Goal: Communication & Community: Answer question/provide support

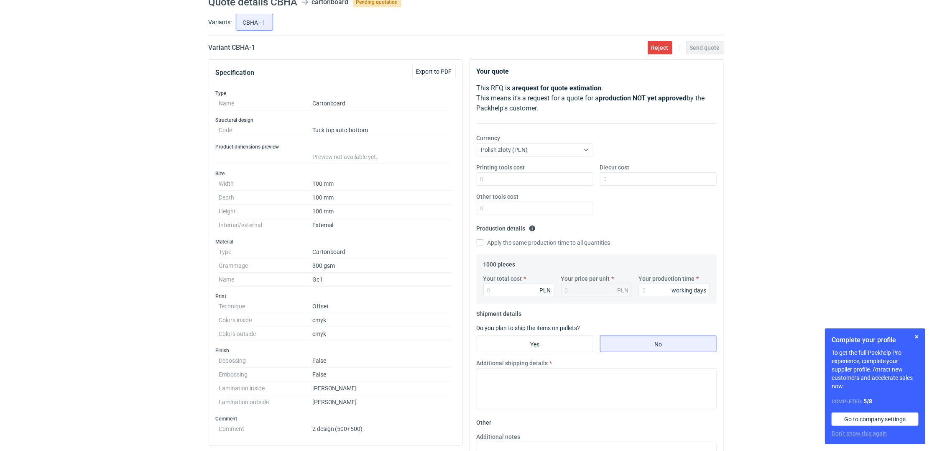
scroll to position [56, 0]
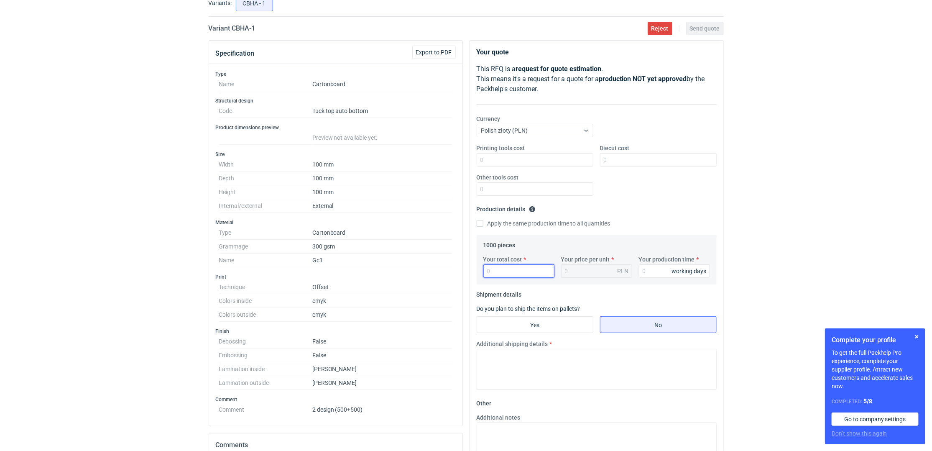
click at [510, 268] on input "Your total cost" at bounding box center [518, 270] width 71 height 13
type input "5700"
type input "5.7"
type input "5700"
click at [652, 269] on input "Your production time" at bounding box center [674, 270] width 71 height 13
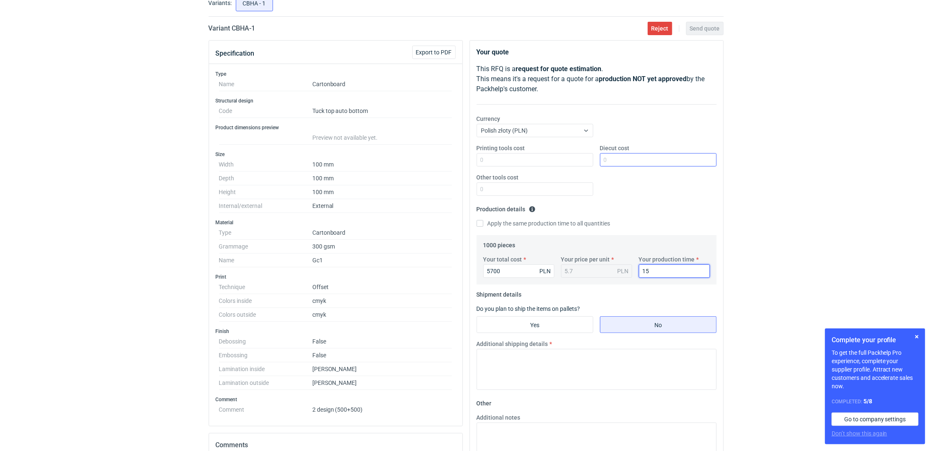
type input "15"
drag, startPoint x: 639, startPoint y: 165, endPoint x: 641, endPoint y: 158, distance: 7.0
click at [639, 165] on input "Diecut cost" at bounding box center [658, 159] width 117 height 13
type input "1100"
click at [877, 156] on div "RFQs Specs Designs Items Orders Customers Tools Analytics 13 4 ŁK Łukasz Kowals…" at bounding box center [466, 169] width 932 height 451
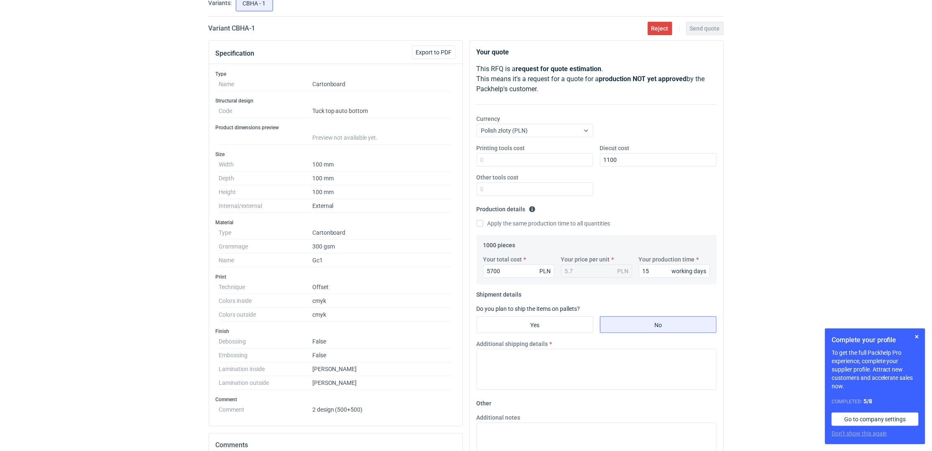
click at [532, 334] on fieldset "Shipment details Do you plan to ship the items on pallets? Yes No Additional sh…" at bounding box center [597, 342] width 240 height 109
click at [537, 328] on input "Yes" at bounding box center [535, 325] width 116 height 16
radio input "true"
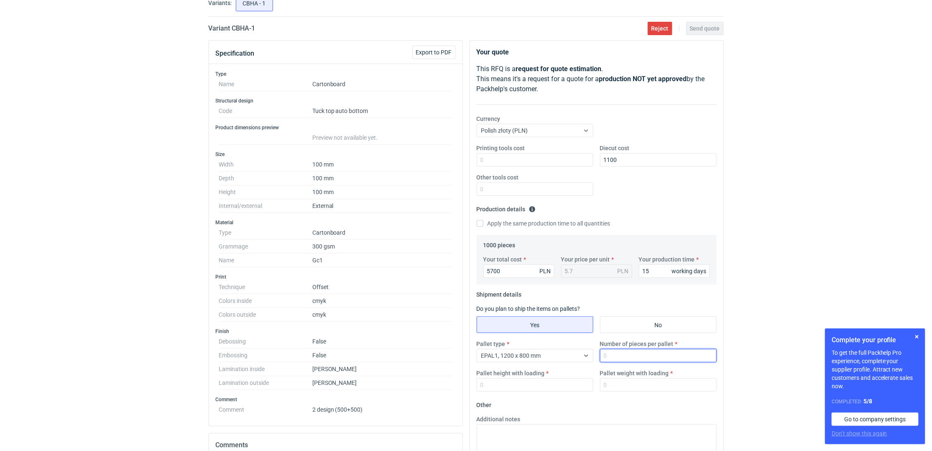
click at [622, 354] on input "Number of pieces per pallet" at bounding box center [658, 355] width 117 height 13
type input "1000"
click at [572, 356] on div "EPAL1, 1200 x 800 mm" at bounding box center [528, 356] width 102 height 12
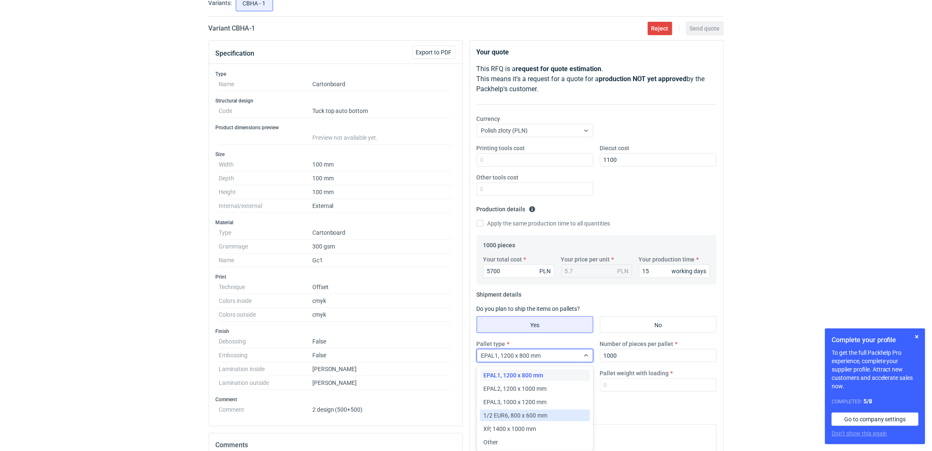
click at [509, 413] on span "1/2 EUR6, 800 x 600 mm" at bounding box center [515, 415] width 64 height 8
drag, startPoint x: 623, startPoint y: 382, endPoint x: 613, endPoint y: 358, distance: 26.1
click at [623, 381] on input "Pallet weight with loading" at bounding box center [658, 384] width 117 height 13
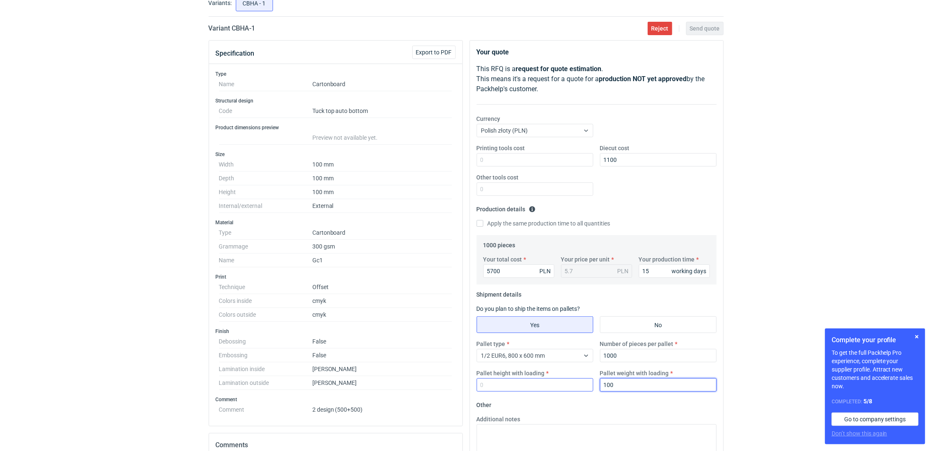
type input "100"
click at [516, 389] on input "Pallet height with loading" at bounding box center [535, 384] width 117 height 13
type input "150"
click at [810, 275] on div "RFQs Specs Designs Items Orders Customers Tools Analytics 13 4 ŁK Łukasz Kowals…" at bounding box center [466, 169] width 932 height 451
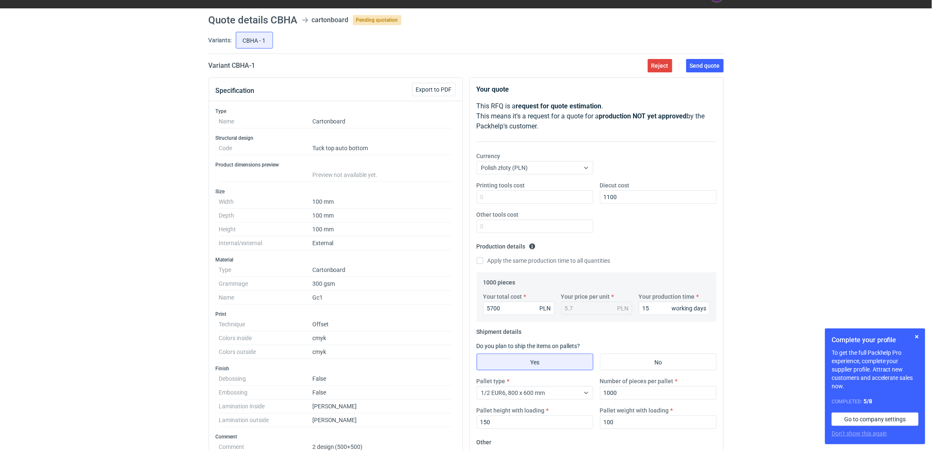
scroll to position [0, 0]
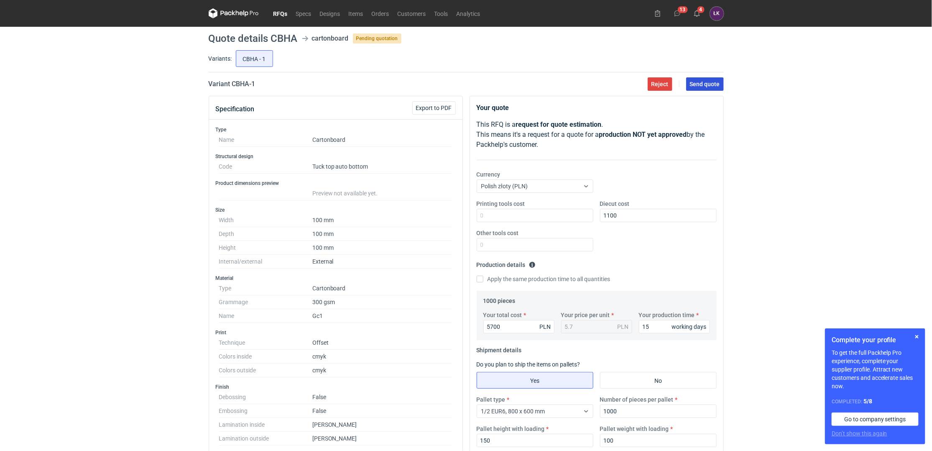
click at [716, 87] on span "Send quote" at bounding box center [705, 84] width 30 height 6
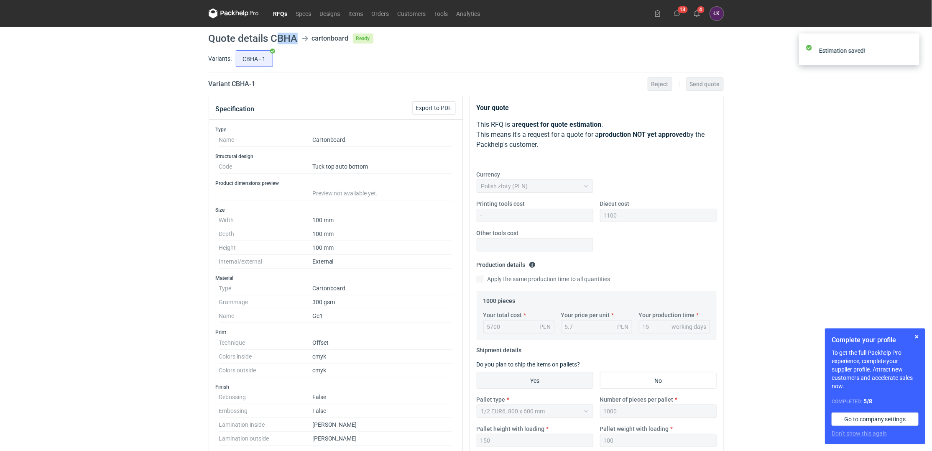
drag, startPoint x: 274, startPoint y: 33, endPoint x: 296, endPoint y: 39, distance: 22.4
click at [296, 39] on h1 "Quote details CBHA" at bounding box center [253, 38] width 89 height 10
click at [289, 37] on h1 "Quote details CBHA" at bounding box center [253, 38] width 89 height 10
drag, startPoint x: 271, startPoint y: 34, endPoint x: 297, endPoint y: 36, distance: 25.6
click at [297, 36] on header "Quote details CBHA cartonboard Ready" at bounding box center [466, 38] width 515 height 10
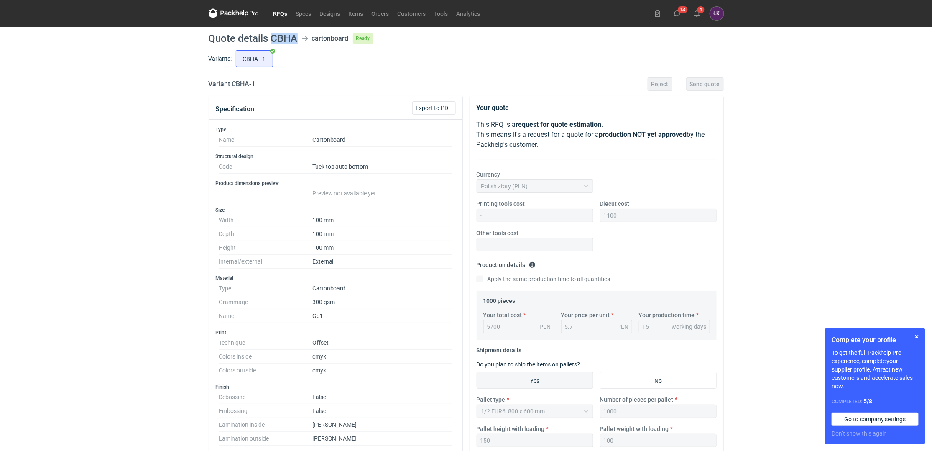
copy h1 "CBHA"
click at [281, 13] on link "RFQs" at bounding box center [280, 13] width 23 height 10
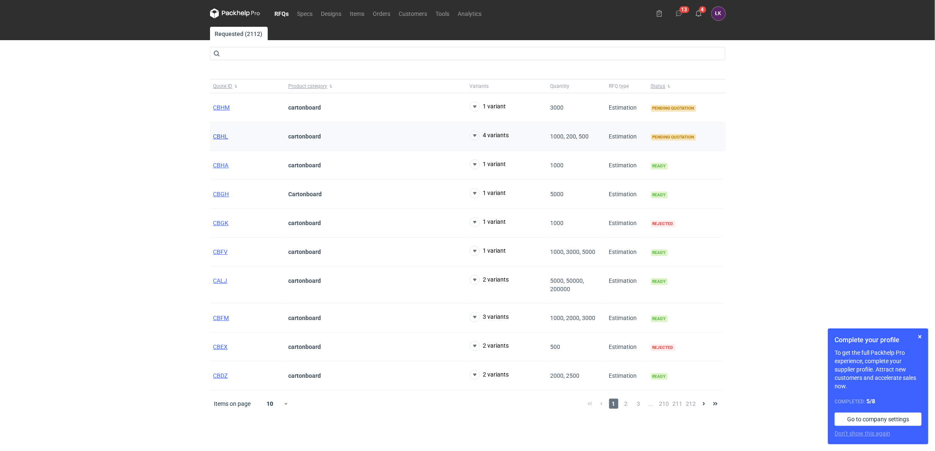
click at [219, 133] on span "CBHL" at bounding box center [220, 136] width 15 height 7
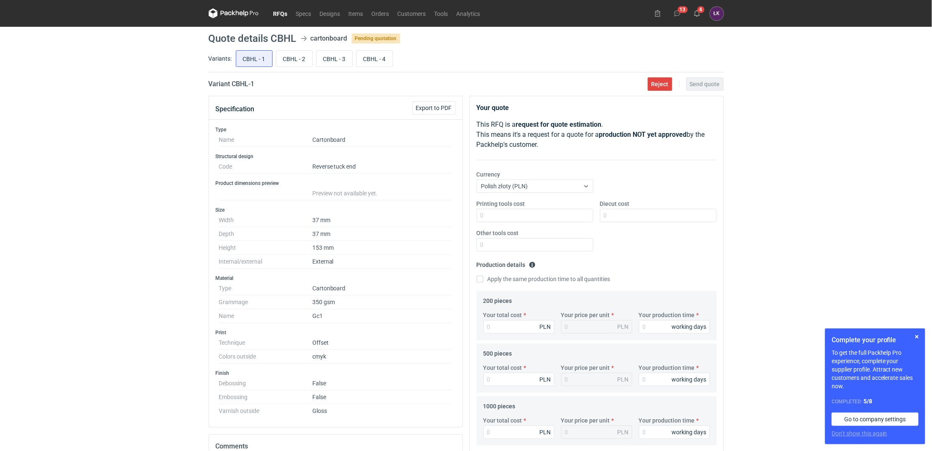
click at [159, 172] on div "RFQs Specs Designs Items Orders Customers Tools Analytics 13 4 ŁK Łukasz Kowals…" at bounding box center [466, 225] width 932 height 451
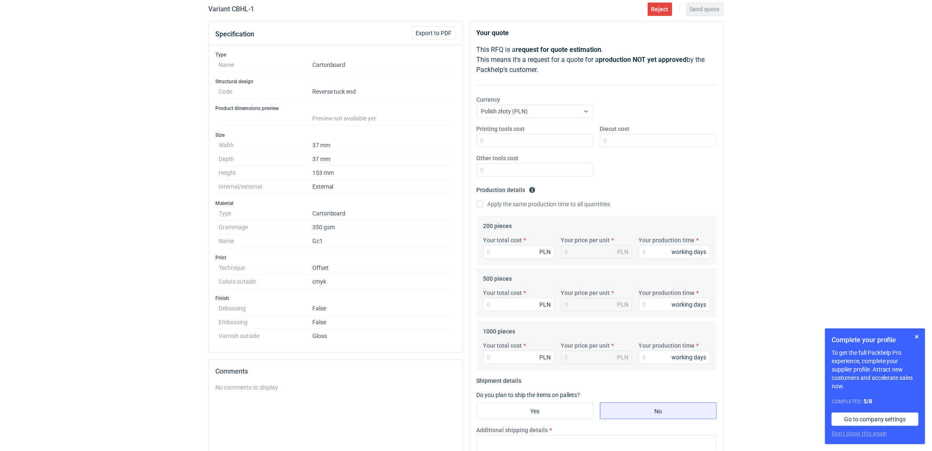
scroll to position [56, 0]
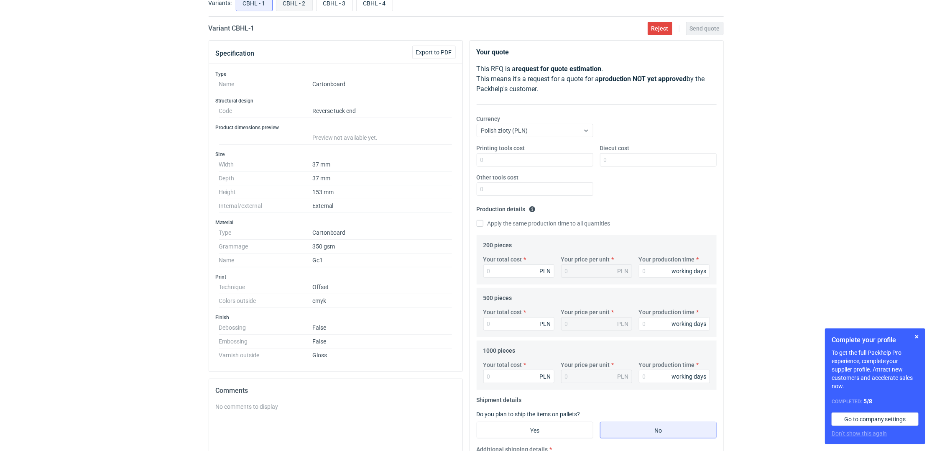
click at [289, 5] on input "CBHL - 2" at bounding box center [294, 3] width 36 height 16
radio input "true"
click at [337, 9] on input "CBHL - 3" at bounding box center [335, 3] width 36 height 16
radio input "true"
click at [376, 6] on input "CBHL - 4" at bounding box center [375, 3] width 36 height 16
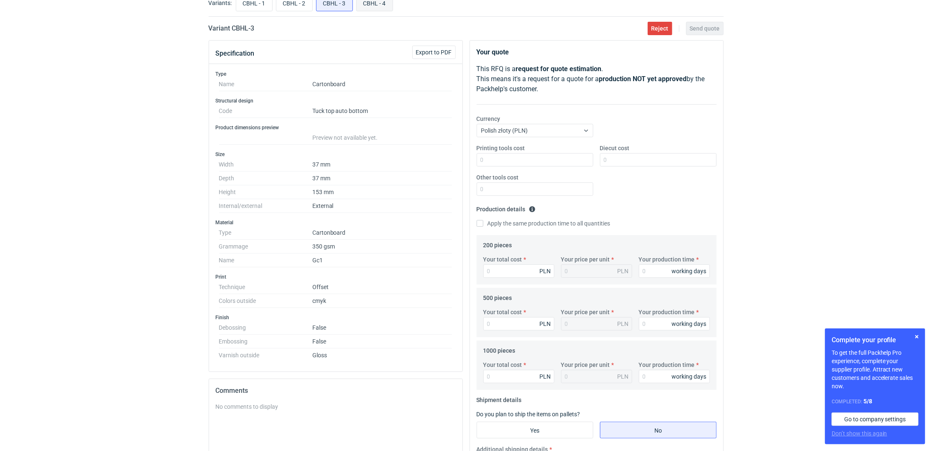
radio input "true"
click at [327, 6] on input "CBHL - 3" at bounding box center [335, 3] width 36 height 16
radio input "true"
click at [289, 6] on input "CBHL - 2" at bounding box center [294, 3] width 36 height 16
radio input "true"
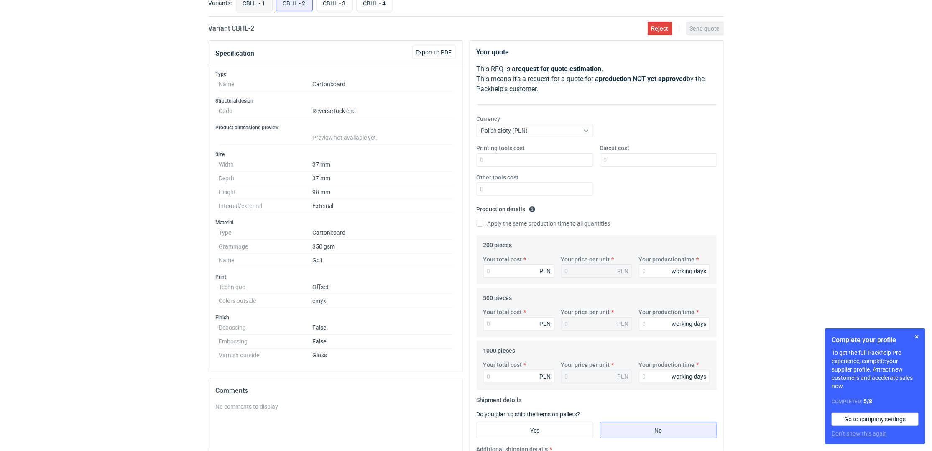
click at [255, 6] on input "CBHL - 1" at bounding box center [254, 3] width 36 height 16
radio input "true"
click at [165, 238] on div "RFQs Specs Designs Items Orders Customers Tools Analytics 13 4 ŁK Łukasz Kowals…" at bounding box center [466, 169] width 932 height 451
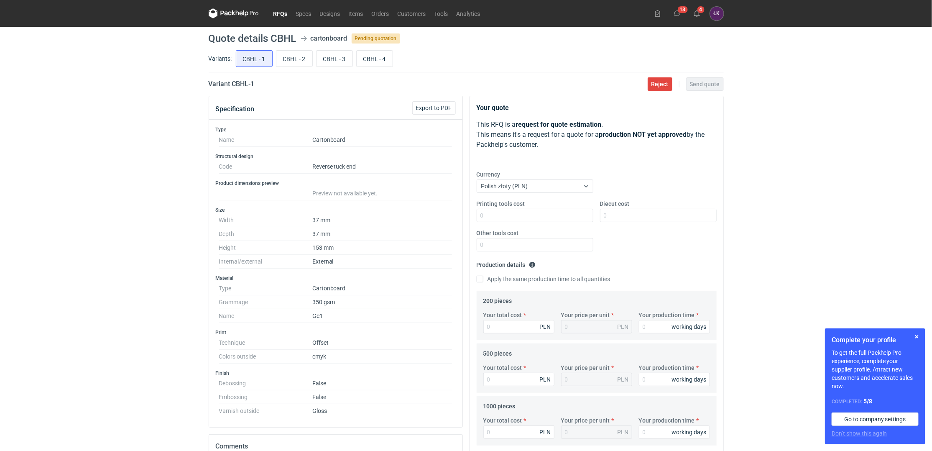
click at [118, 261] on div "RFQs Specs Designs Items Orders Customers Tools Analytics 13 4 ŁK Łukasz Kowals…" at bounding box center [466, 225] width 932 height 451
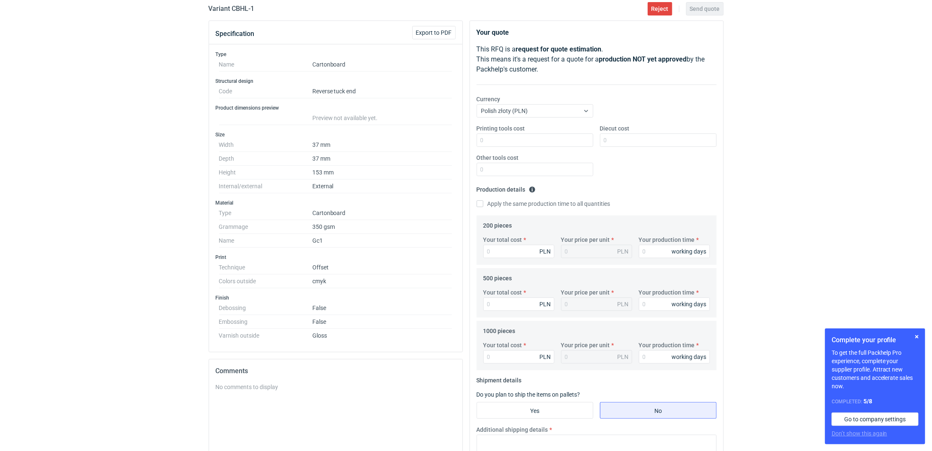
scroll to position [56, 0]
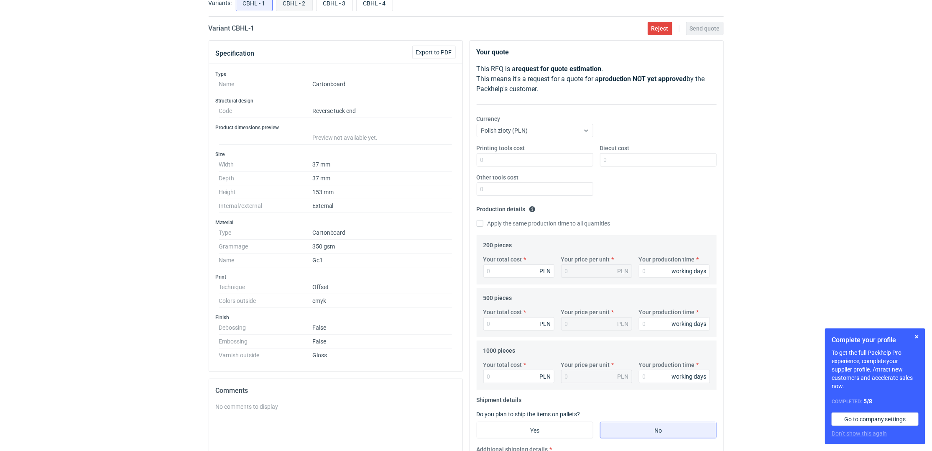
click at [286, 0] on input "CBHL - 2" at bounding box center [294, 3] width 36 height 16
radio input "true"
click at [335, 4] on input "CBHL - 3" at bounding box center [335, 3] width 36 height 16
radio input "true"
click at [372, 10] on input "CBHL - 4" at bounding box center [375, 3] width 36 height 16
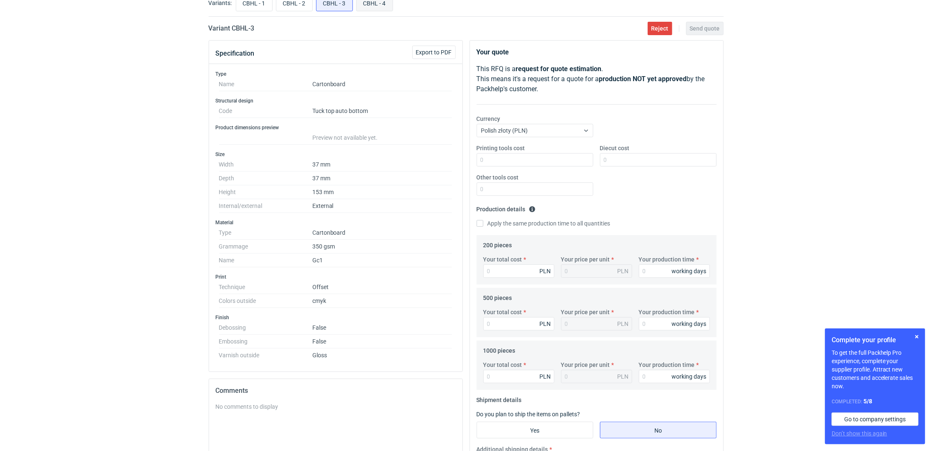
radio input "true"
drag, startPoint x: 310, startPoint y: 161, endPoint x: 337, endPoint y: 187, distance: 37.6
click at [337, 187] on dl "Width 37 mm Depth 37 mm Height 98 mm Internal/external External" at bounding box center [335, 185] width 233 height 55
click at [338, 194] on dd "98 mm" at bounding box center [382, 192] width 140 height 14
drag, startPoint x: 313, startPoint y: 163, endPoint x: 328, endPoint y: 197, distance: 37.2
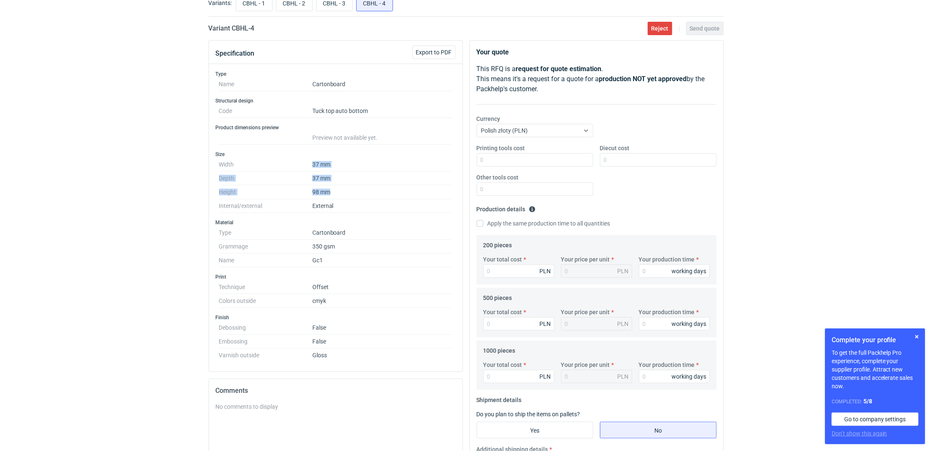
click at [328, 197] on dl "Width 37 mm Depth 37 mm Height 98 mm Internal/external External" at bounding box center [335, 185] width 233 height 55
click at [328, 197] on dd "98 mm" at bounding box center [382, 192] width 140 height 14
drag, startPoint x: 337, startPoint y: 197, endPoint x: 292, endPoint y: 164, distance: 56.3
click at [292, 164] on dl "Width 37 mm Depth 37 mm Height 98 mm Internal/external External" at bounding box center [335, 185] width 233 height 55
click at [97, 178] on div "RFQs Specs Designs Items Orders Customers Tools Analytics 13 4 ŁK Łukasz Kowals…" at bounding box center [466, 169] width 932 height 451
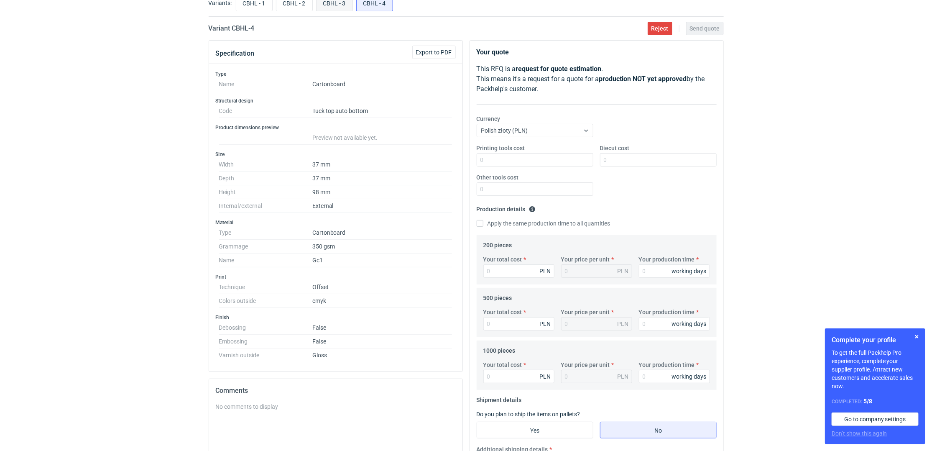
click at [327, 3] on input "CBHL - 3" at bounding box center [335, 3] width 36 height 16
radio input "true"
click at [298, 7] on input "CBHL - 2" at bounding box center [294, 3] width 36 height 16
radio input "true"
click at [380, 3] on input "CBHL - 4" at bounding box center [375, 3] width 36 height 16
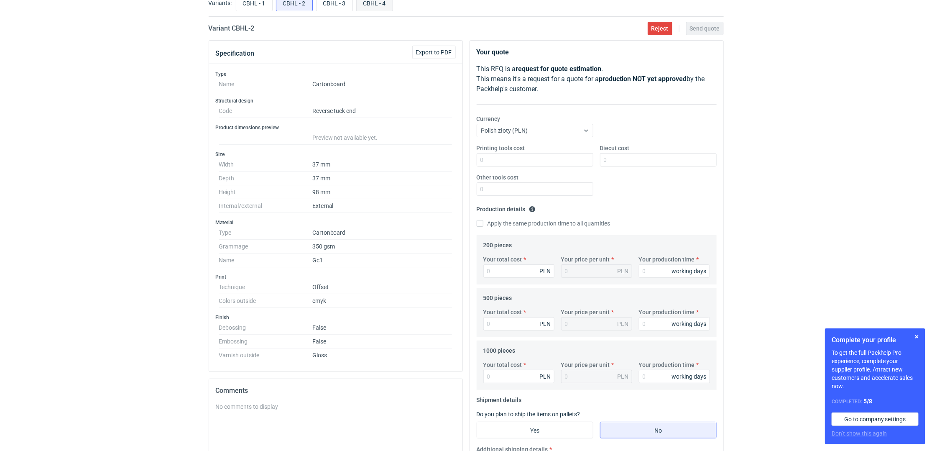
radio input "true"
click at [338, 7] on input "CBHL - 3" at bounding box center [335, 3] width 36 height 16
radio input "true"
click at [381, 3] on input "CBHL - 4" at bounding box center [375, 3] width 36 height 16
radio input "true"
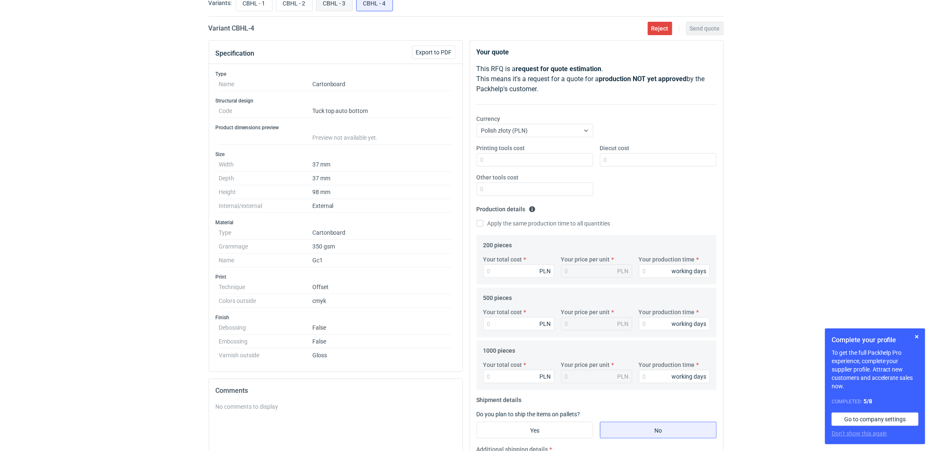
click at [337, 6] on input "CBHL - 3" at bounding box center [335, 3] width 36 height 16
radio input "true"
click at [360, 8] on input "CBHL - 4" at bounding box center [375, 3] width 36 height 16
radio input "true"
click at [340, 5] on input "CBHL - 3" at bounding box center [335, 3] width 36 height 16
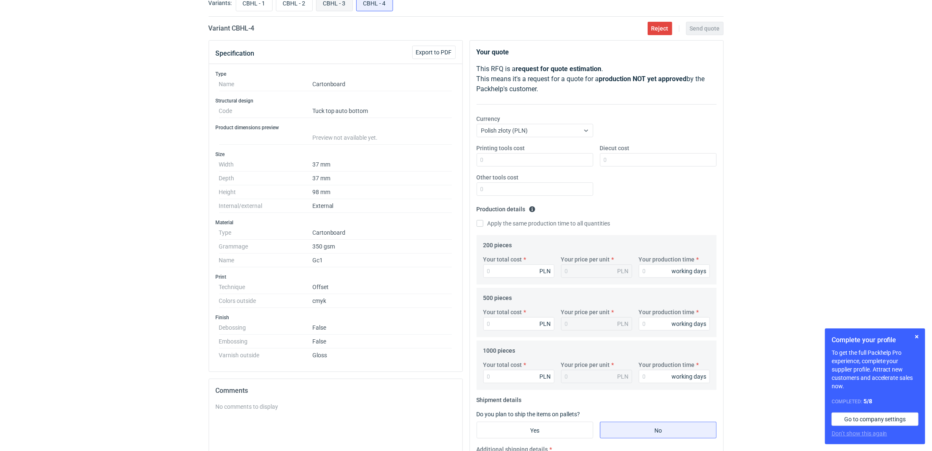
radio input "true"
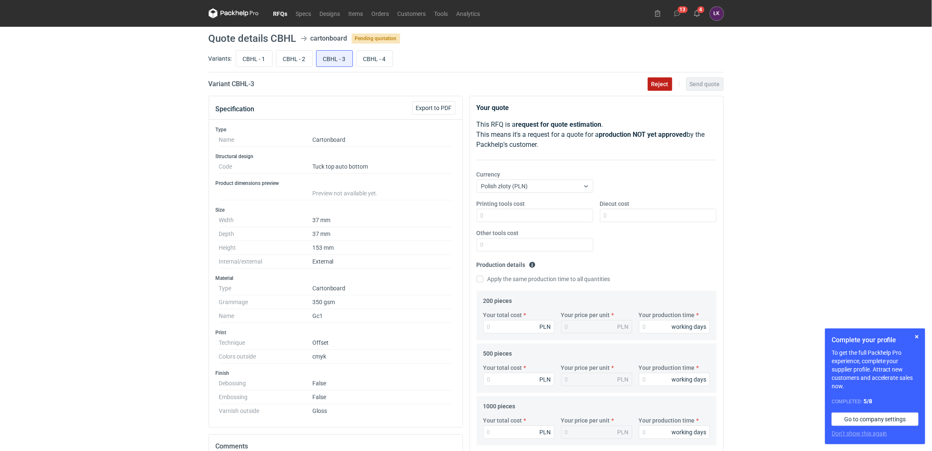
click at [671, 83] on button "Reject" at bounding box center [660, 83] width 25 height 13
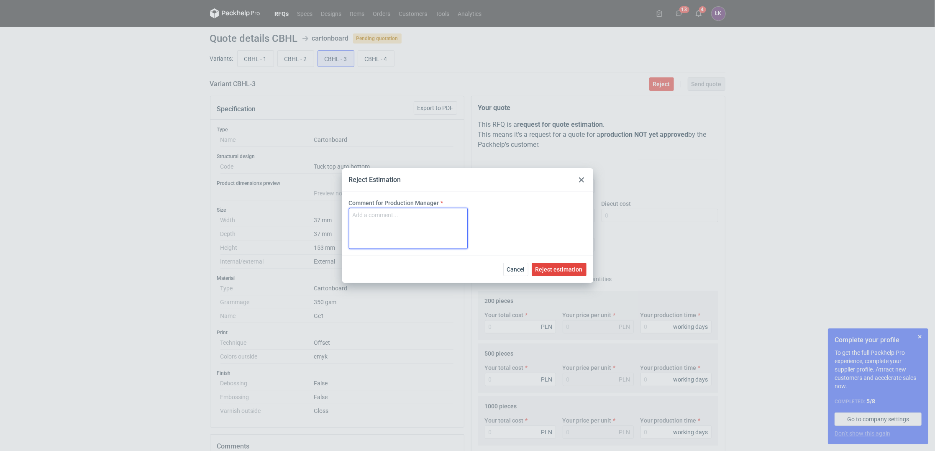
click at [367, 222] on textarea "Comment for Production Manager" at bounding box center [408, 228] width 119 height 41
type textarea "brak możliwości sklejenia w 3 pkt"
click at [554, 272] on span "Reject estimation" at bounding box center [558, 269] width 47 height 6
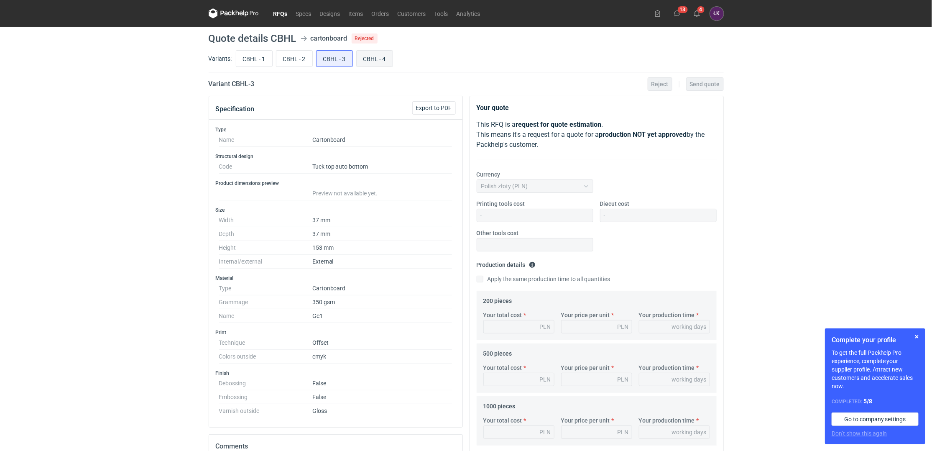
click at [375, 55] on input "CBHL - 4" at bounding box center [375, 59] width 36 height 16
radio input "true"
click at [652, 84] on span "Reject" at bounding box center [660, 84] width 17 height 6
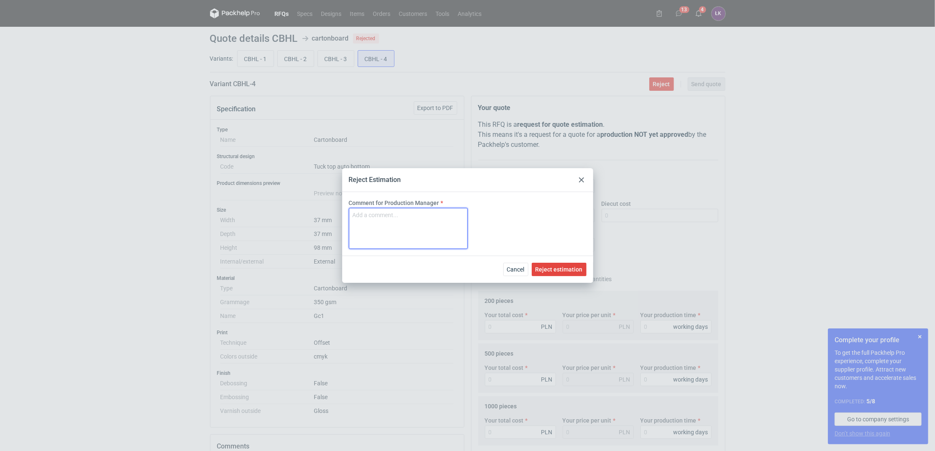
click at [412, 217] on textarea "Comment for Production Manager" at bounding box center [408, 228] width 119 height 41
paste textarea "brak możliwości sklejenia w 3 pkt"
type textarea "brak możliwości sklejenia w 3 pkt"
click at [558, 267] on span "Reject estimation" at bounding box center [558, 269] width 47 height 6
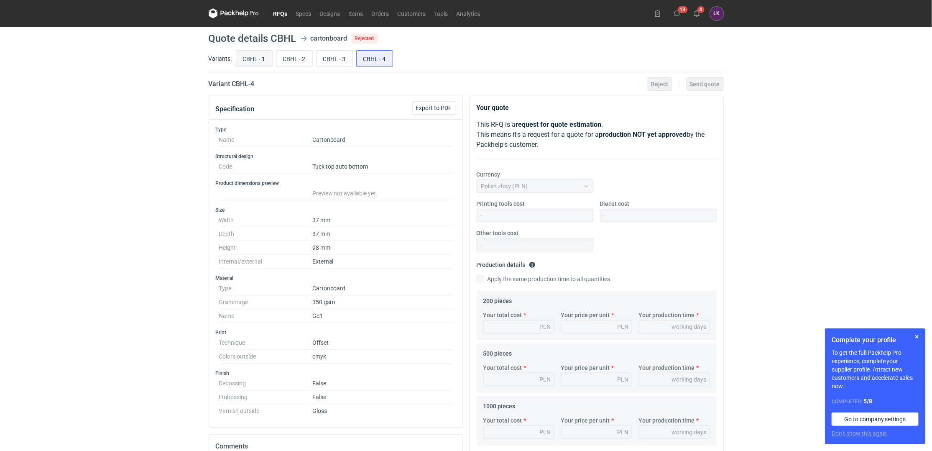
click at [255, 54] on input "CBHL - 1" at bounding box center [254, 59] width 36 height 16
radio input "true"
click at [184, 105] on div "RFQs Specs Designs Items Orders Customers Tools Analytics 13 4 ŁK Łukasz Kowals…" at bounding box center [466, 225] width 932 height 451
drag, startPoint x: 273, startPoint y: 36, endPoint x: 298, endPoint y: 35, distance: 25.1
click at [298, 35] on header "Quote details CBHL cartonboard Rejected" at bounding box center [466, 38] width 515 height 10
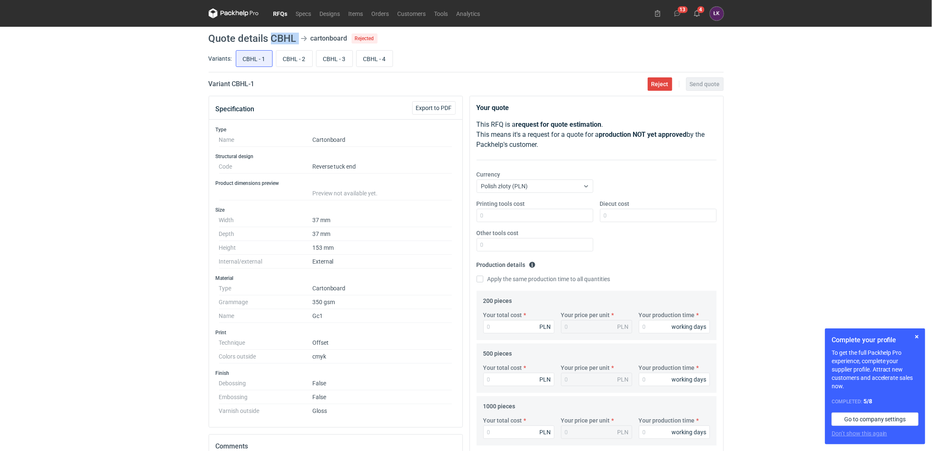
copy header "CBHL"
click at [296, 56] on input "CBHL - 2" at bounding box center [294, 59] width 36 height 16
radio input "true"
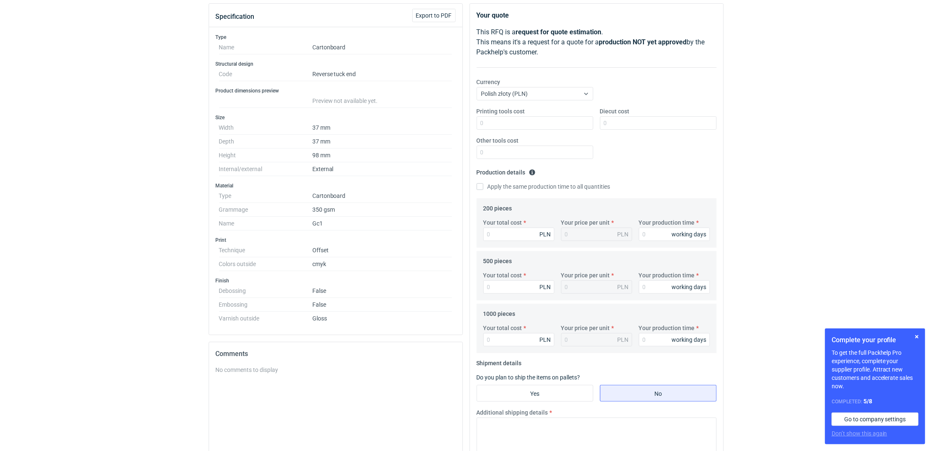
scroll to position [111, 0]
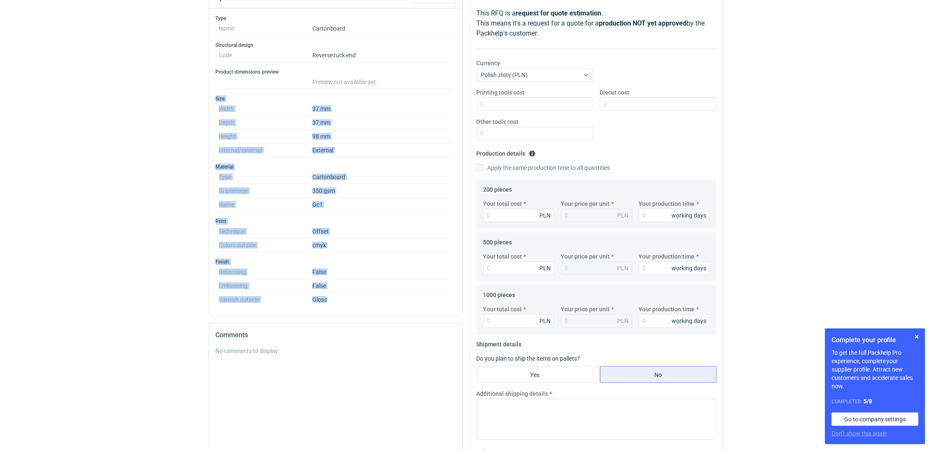
drag, startPoint x: 322, startPoint y: 280, endPoint x: 171, endPoint y: 92, distance: 241.6
click at [171, 92] on div "RFQs Specs Designs Items Orders Customers Tools Analytics 13 4 ŁK Łukasz Kowals…" at bounding box center [466, 114] width 932 height 451
click at [158, 137] on div "RFQs Specs Designs Items Orders Customers Tools Analytics 13 4 ŁK Łukasz Kowals…" at bounding box center [466, 114] width 932 height 451
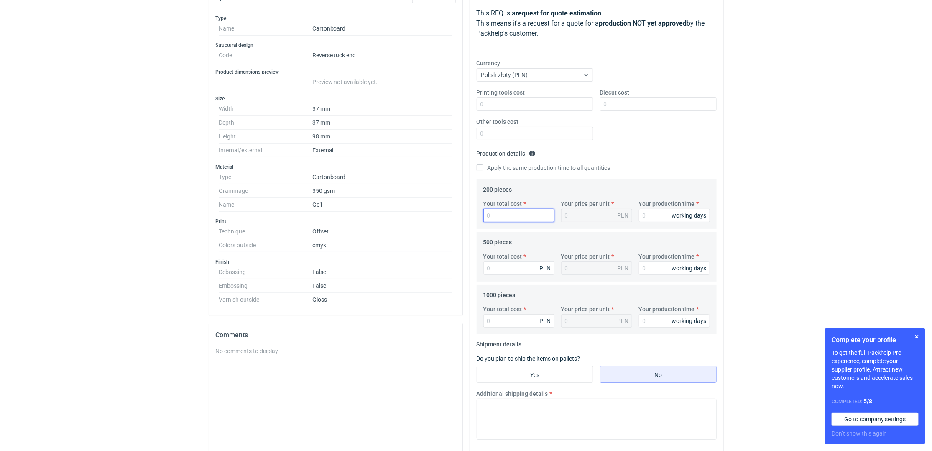
click at [509, 217] on input "Your total cost" at bounding box center [518, 215] width 71 height 13
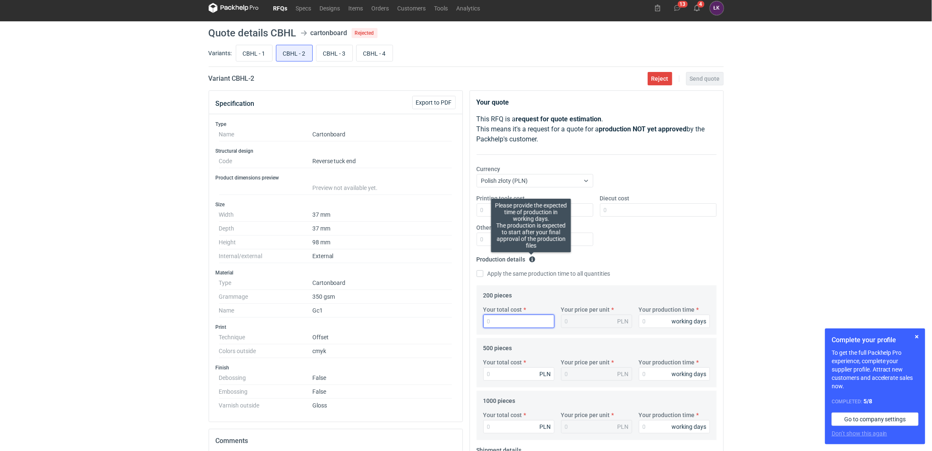
scroll to position [0, 0]
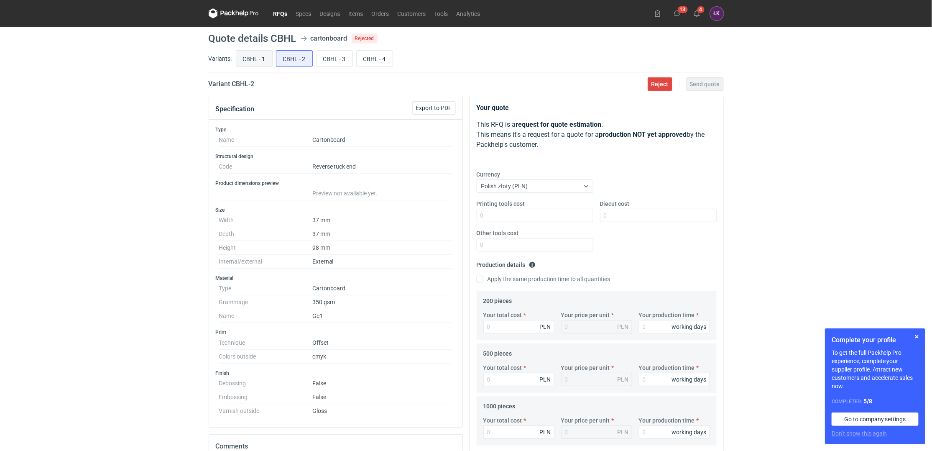
click at [249, 56] on input "CBHL - 1" at bounding box center [254, 59] width 36 height 16
radio input "true"
click at [296, 60] on input "CBHL - 2" at bounding box center [294, 59] width 36 height 16
radio input "true"
click at [504, 327] on input "Your total cost" at bounding box center [518, 326] width 71 height 13
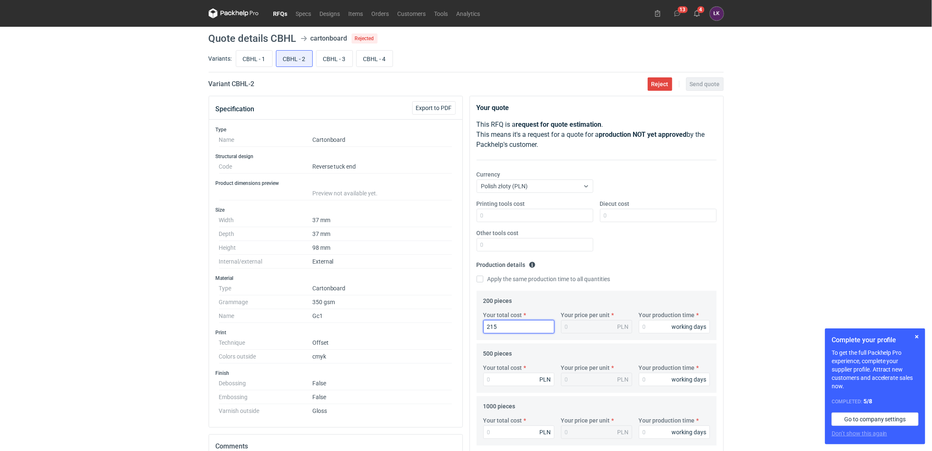
type input "2150"
type input "10.75"
type input "2150"
click at [649, 328] on input "Your production time" at bounding box center [674, 326] width 71 height 13
type input "15"
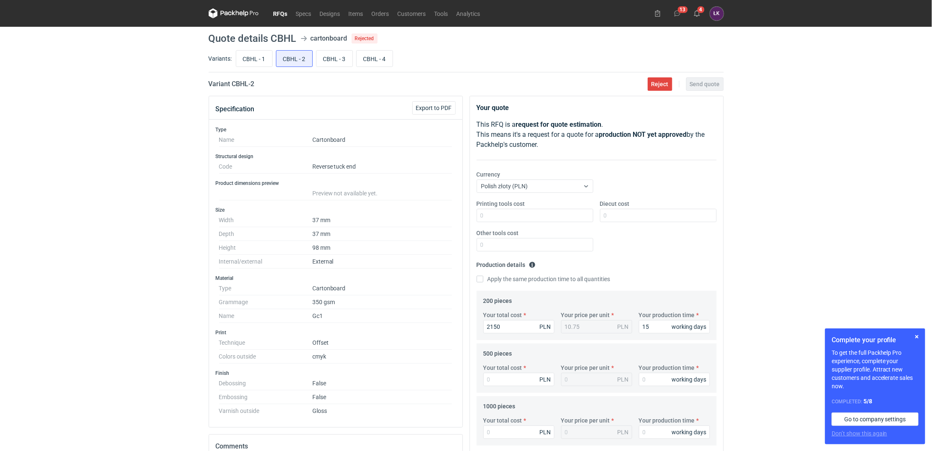
click at [566, 282] on label "Apply the same production time to all quantities" at bounding box center [544, 279] width 134 height 8
click at [483, 282] on input "Apply the same production time to all quantities" at bounding box center [480, 279] width 7 height 7
checkbox input "true"
type input "15"
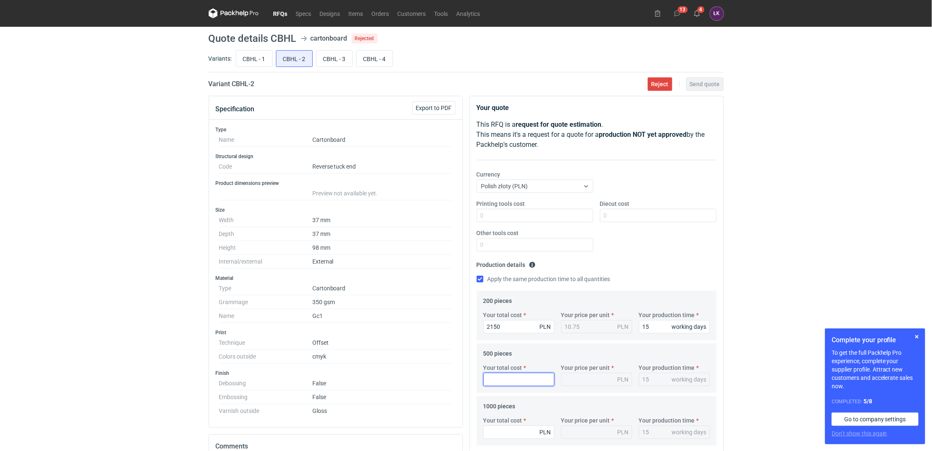
click at [498, 385] on input "Your total cost" at bounding box center [518, 379] width 71 height 13
type input "2275"
type input "4.55"
type input "2275"
click at [509, 436] on input "Your total cost" at bounding box center [518, 431] width 71 height 13
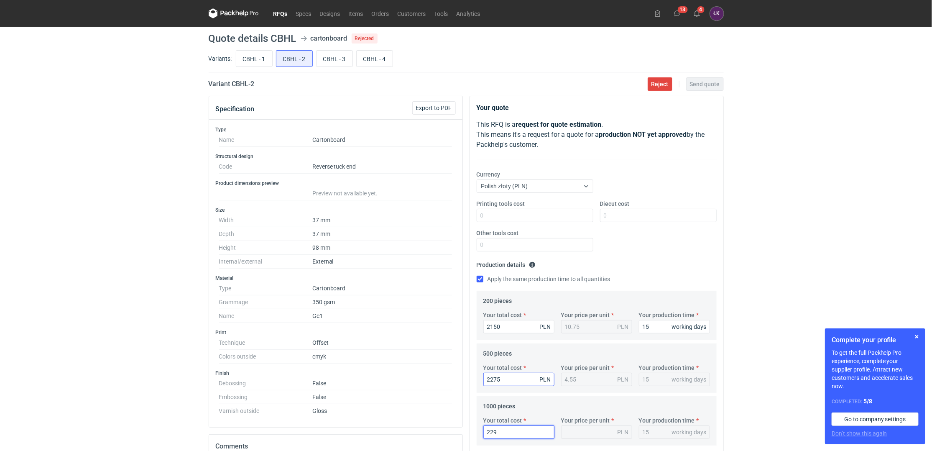
type input "2290"
type input "2.29"
type input "2290"
click at [756, 363] on div "RFQs Specs Designs Items Orders Customers Tools Analytics 13 4 ŁK Łukasz Kowals…" at bounding box center [466, 225] width 932 height 451
click at [629, 216] on input "Diecut cost" at bounding box center [658, 215] width 117 height 13
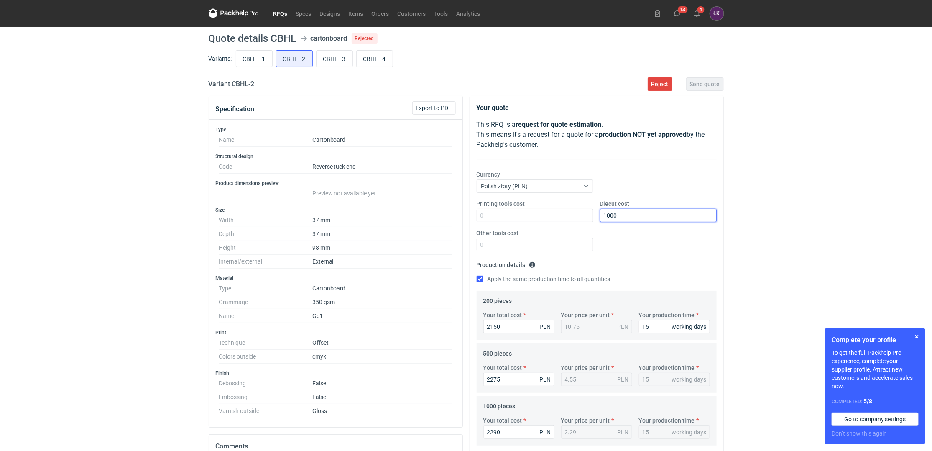
type input "1000"
click at [789, 208] on div "RFQs Specs Designs Items Orders Customers Tools Analytics 13 4 ŁK Łukasz Kowals…" at bounding box center [466, 225] width 932 height 451
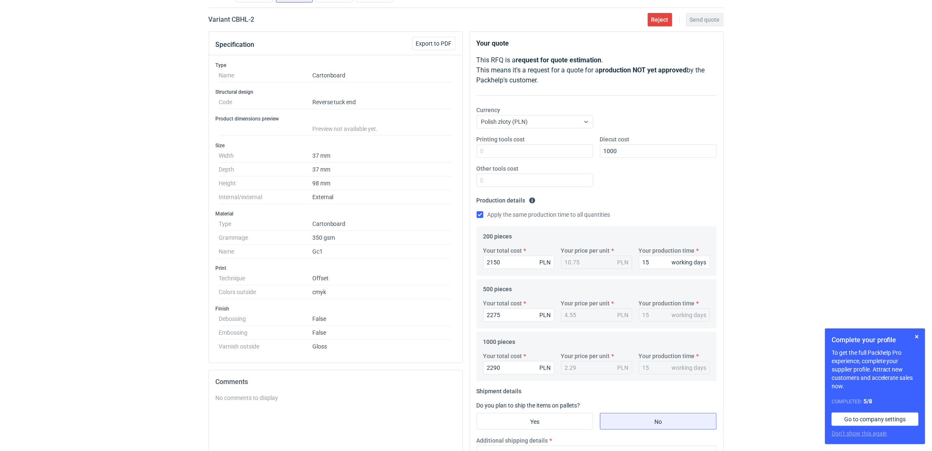
scroll to position [111, 0]
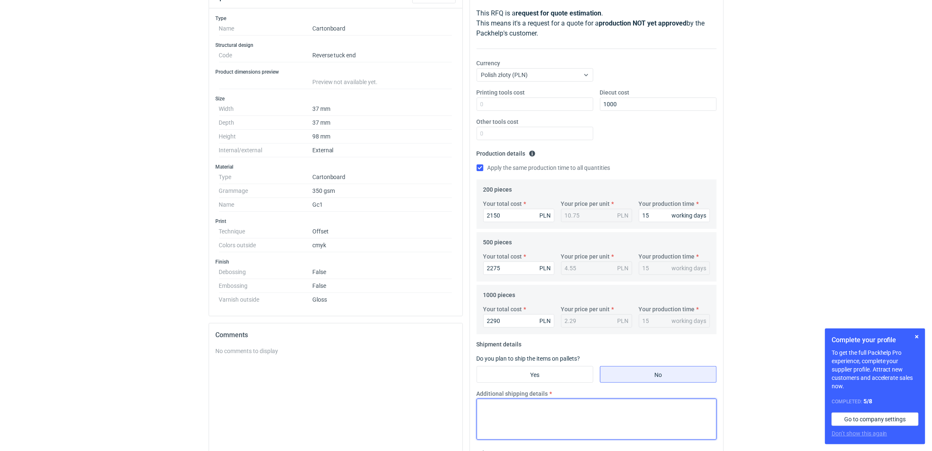
click at [546, 411] on textarea "Additional shipping details" at bounding box center [597, 419] width 240 height 41
type textarea "pakowanie w kartony; 3 x 400x400x305 - 3 x15 kg"
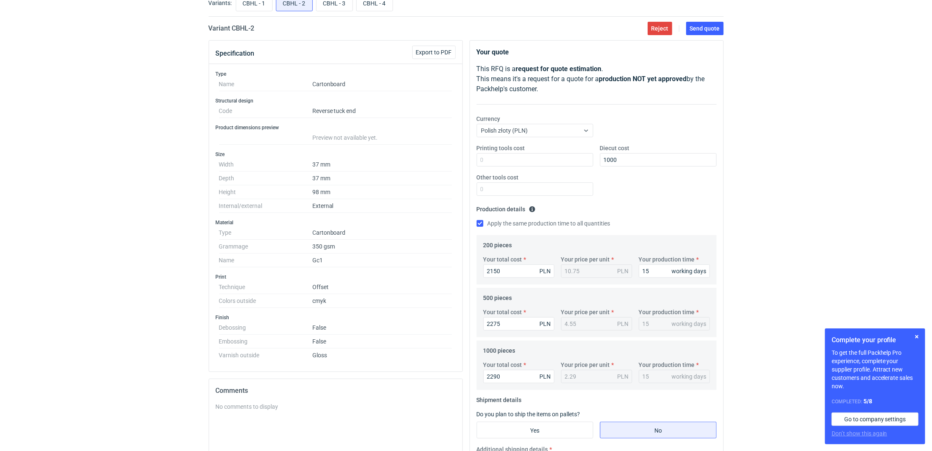
scroll to position [0, 0]
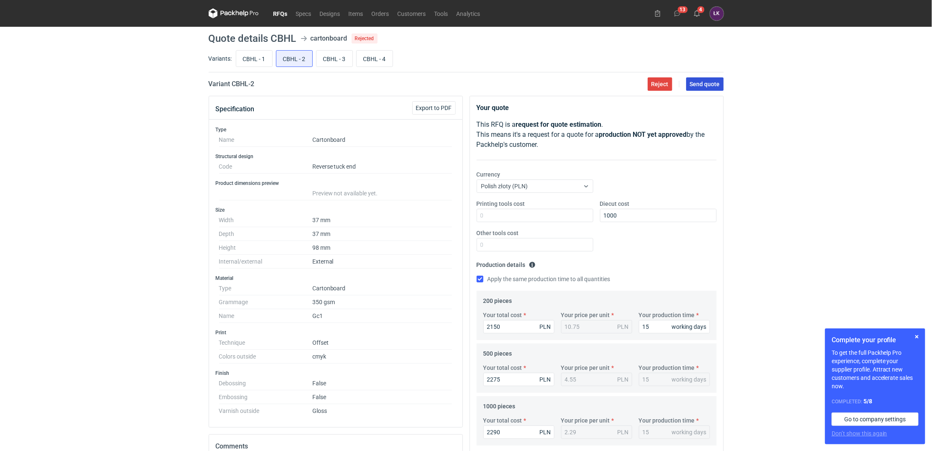
click at [713, 86] on span "Send quote" at bounding box center [705, 84] width 30 height 6
click at [256, 63] on input "CBHL - 1" at bounding box center [254, 59] width 36 height 16
radio input "true"
click at [618, 206] on label "Diecut cost" at bounding box center [615, 203] width 30 height 8
click at [618, 209] on input "Diecut cost" at bounding box center [658, 215] width 117 height 13
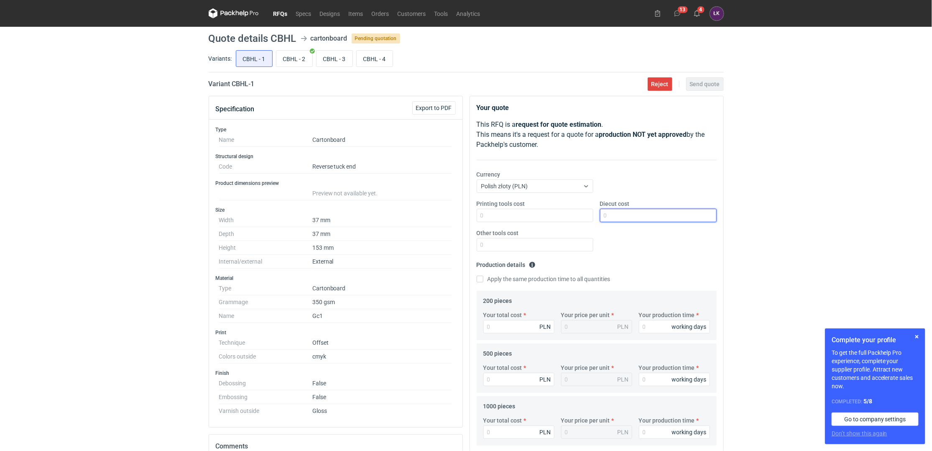
click at [620, 214] on input "Diecut cost" at bounding box center [658, 215] width 117 height 13
type input "1500"
click at [546, 274] on fieldset "Production details Please provide the expected time of production in working da…" at bounding box center [597, 274] width 240 height 33
click at [548, 276] on label "Apply the same production time to all quantities" at bounding box center [544, 279] width 134 height 8
click at [483, 276] on input "Apply the same production time to all quantities" at bounding box center [480, 279] width 7 height 7
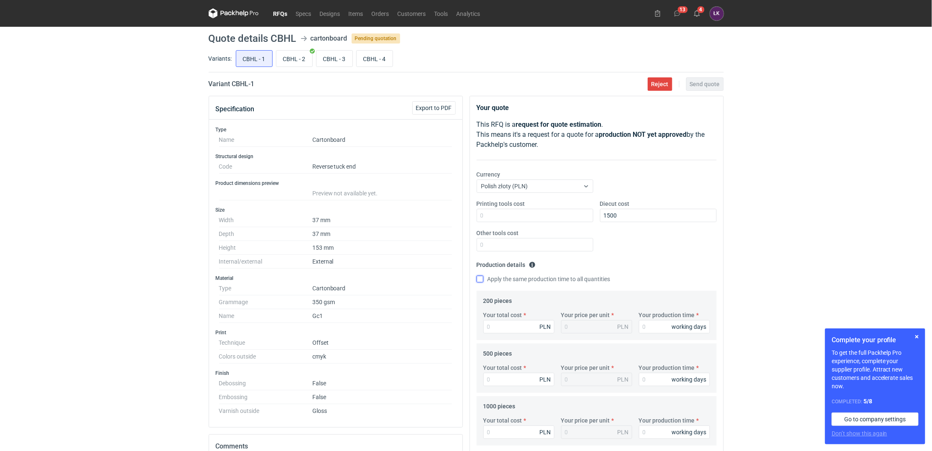
checkbox input "true"
click at [646, 330] on input "Your production time" at bounding box center [674, 326] width 71 height 13
type input "1"
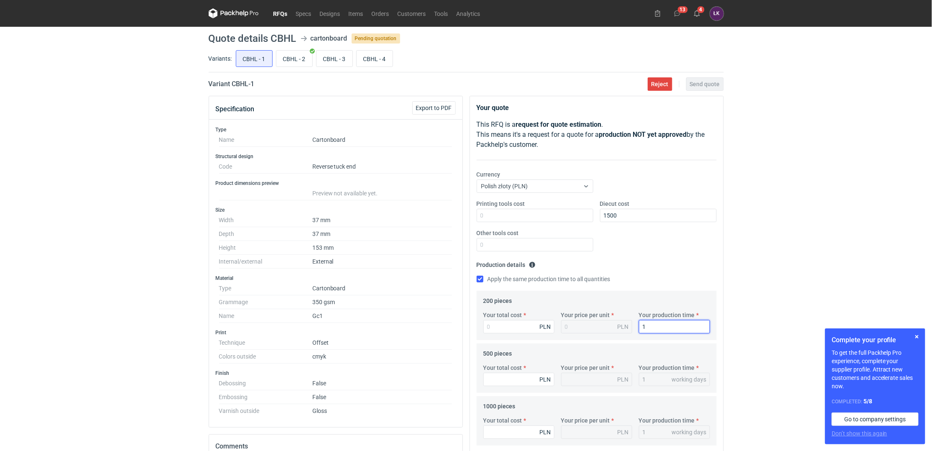
type input "15"
click at [514, 332] on input "Your total cost" at bounding box center [518, 326] width 71 height 13
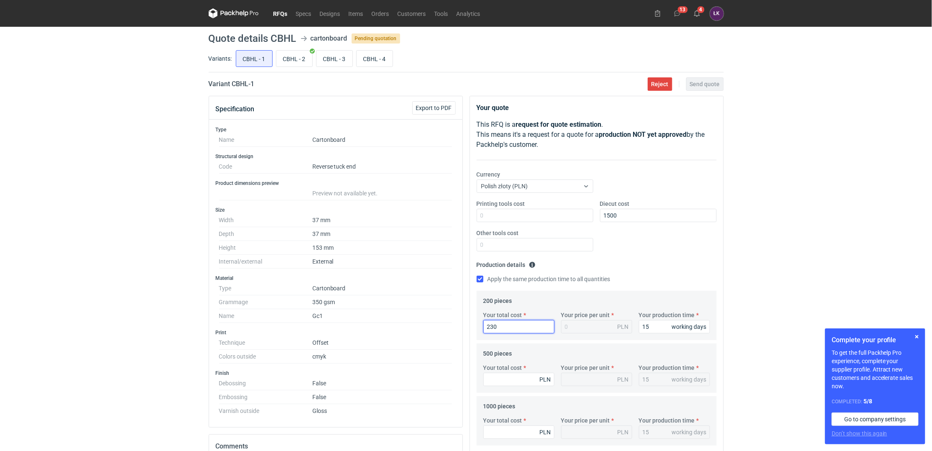
type input "2300"
type input "11.5"
type input "2300"
click at [513, 381] on input "Your total cost" at bounding box center [518, 379] width 71 height 13
type input "2400"
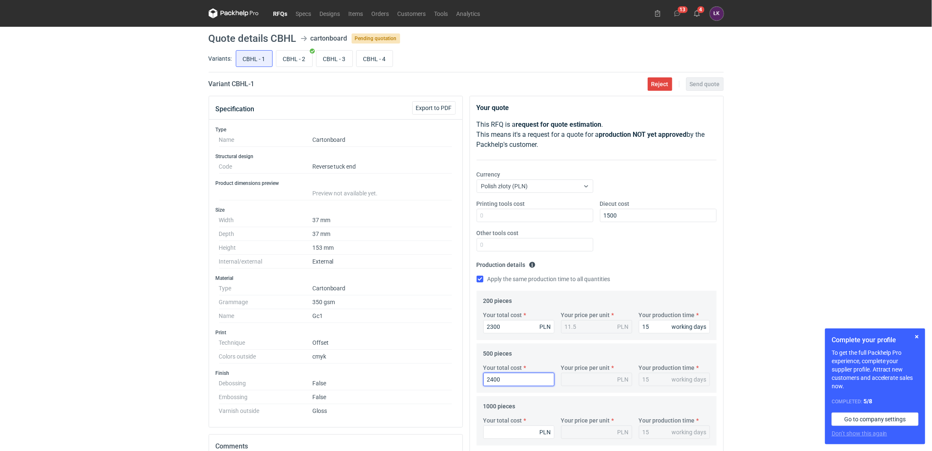
type input "4.8"
type input "2400"
click at [508, 426] on input "Your total cost" at bounding box center [518, 431] width 71 height 13
type input "2510"
type input "2.51"
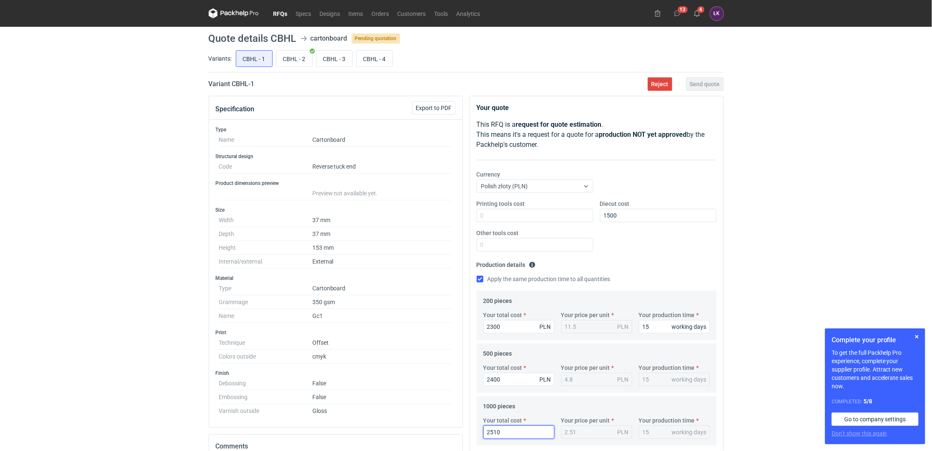
type input "2510"
click at [824, 244] on div "RFQs Specs Designs Items Orders Customers Tools Analytics 13 4 ŁK Łukasz Kowals…" at bounding box center [466, 225] width 932 height 451
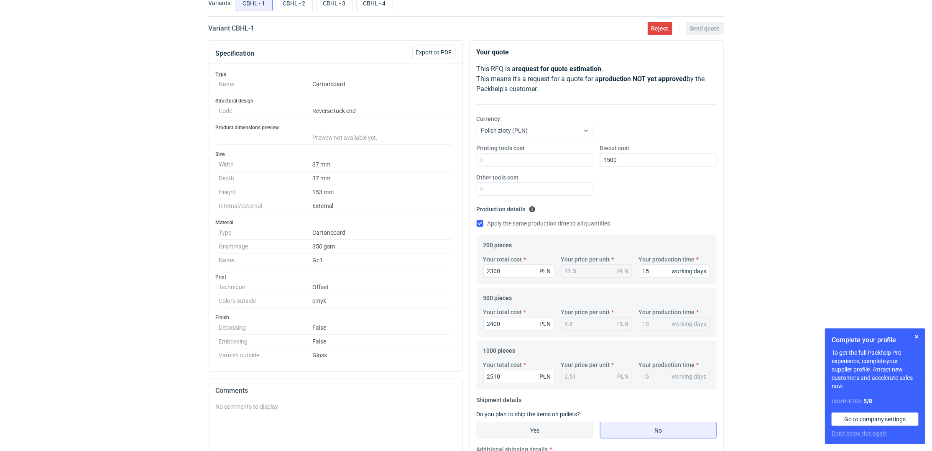
scroll to position [111, 0]
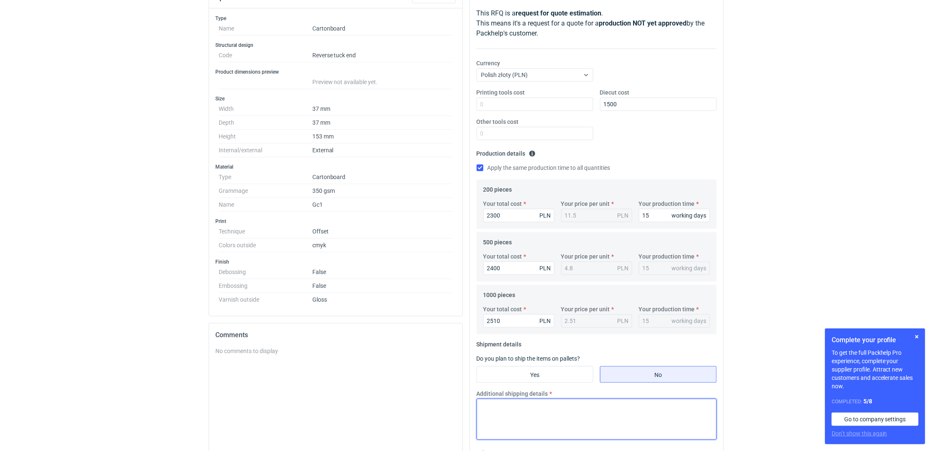
drag, startPoint x: 513, startPoint y: 399, endPoint x: 521, endPoint y: 399, distance: 8.0
click at [518, 399] on div "Additional shipping details" at bounding box center [596, 414] width 247 height 50
paste textarea "p"
click at [534, 405] on textarea "Additional shipping details" at bounding box center [597, 419] width 240 height 41
type textarea "pakowanie w kartony 3x333 sztuki; 3 x 15 kg"
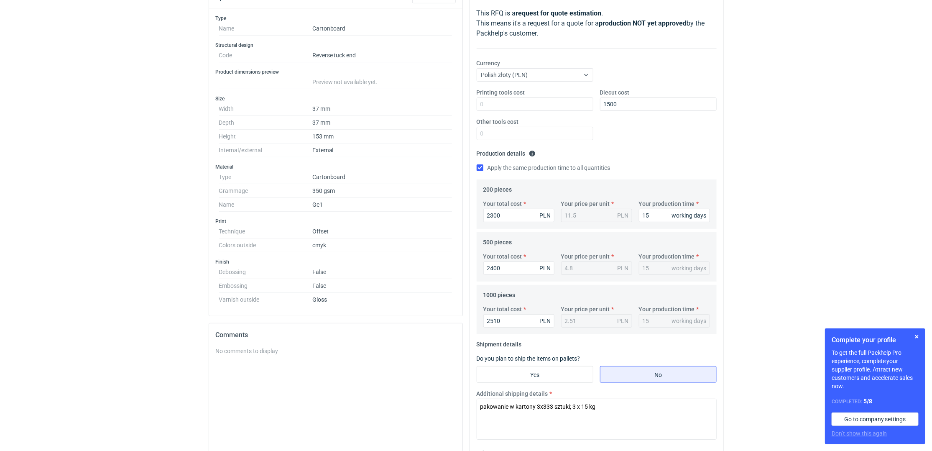
click at [763, 220] on div "RFQs Specs Designs Items Orders Customers Tools Analytics 13 4 ŁK Łukasz Kowals…" at bounding box center [466, 114] width 932 height 451
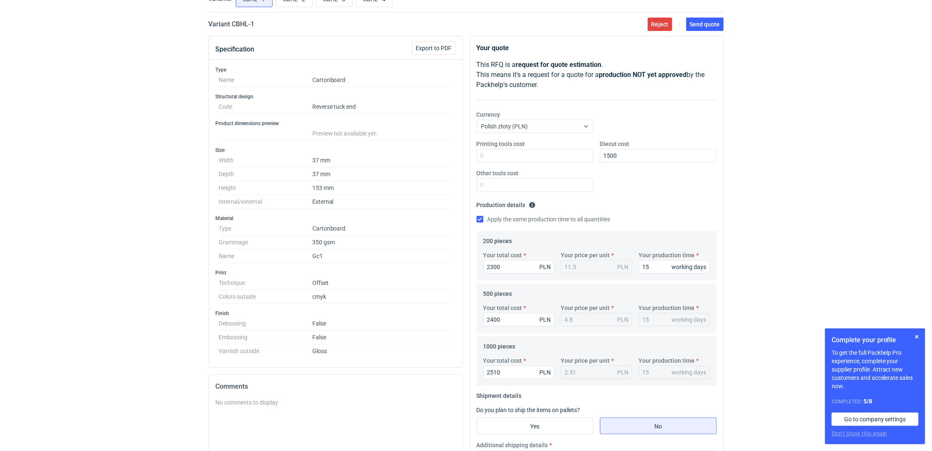
scroll to position [0, 0]
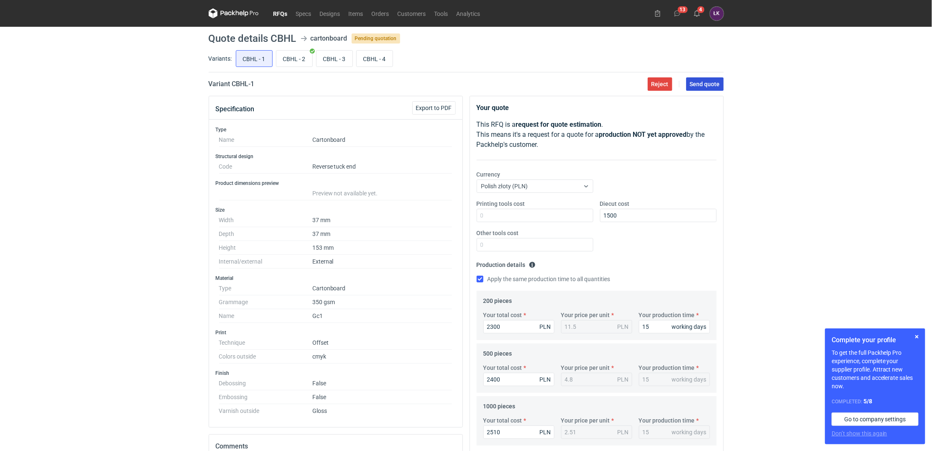
click at [718, 80] on button "Send quote" at bounding box center [705, 83] width 38 height 13
drag, startPoint x: 272, startPoint y: 36, endPoint x: 297, endPoint y: 38, distance: 24.8
click at [297, 38] on header "Quote details CBHL cartonboard Pending quotation" at bounding box center [466, 38] width 515 height 10
copy h1 "CBHL"
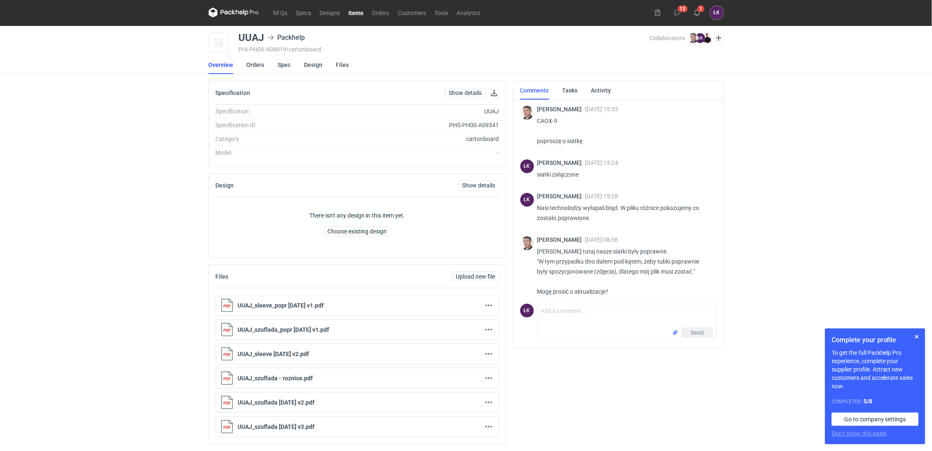
scroll to position [340, 0]
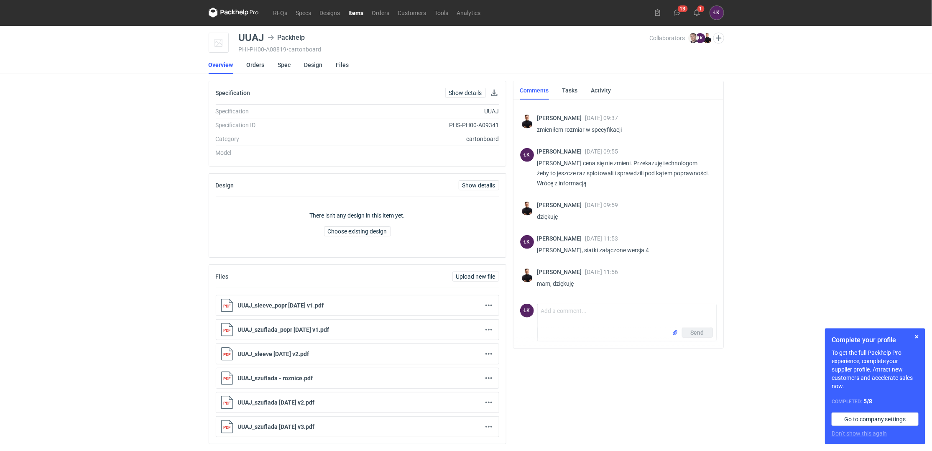
click at [802, 165] on div "RFQs Specs Designs Items Orders Customers Tools Analytics 13 1 ŁK Łukasz Kowals…" at bounding box center [466, 224] width 932 height 451
click at [833, 197] on div "RFQs Specs Designs Items Orders Customers Tools Analytics 13 1 ŁK Łukasz Kowals…" at bounding box center [466, 224] width 932 height 451
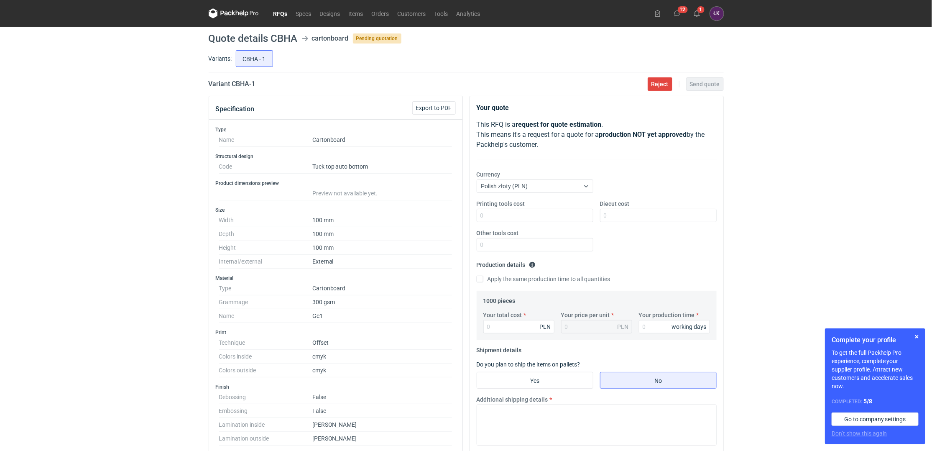
click at [172, 166] on div "RFQs Specs Designs Items Orders Customers Tools Analytics 12 1 ŁK Łukasz Kowals…" at bounding box center [466, 225] width 932 height 451
click at [284, 13] on link "RFQs" at bounding box center [280, 13] width 23 height 10
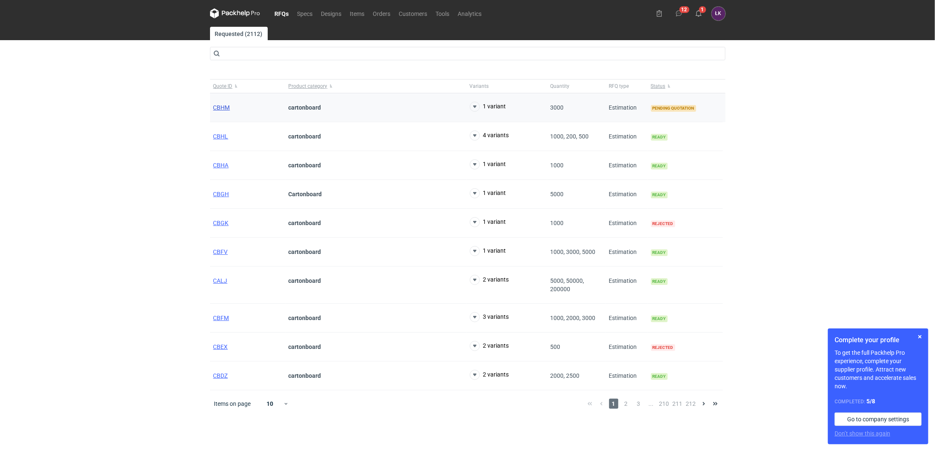
click at [227, 110] on span "CBHM" at bounding box center [221, 107] width 17 height 7
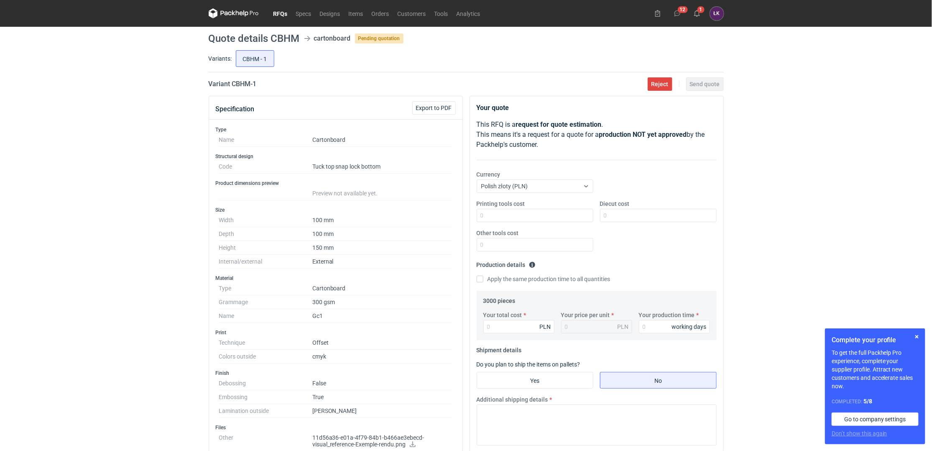
scroll to position [56, 0]
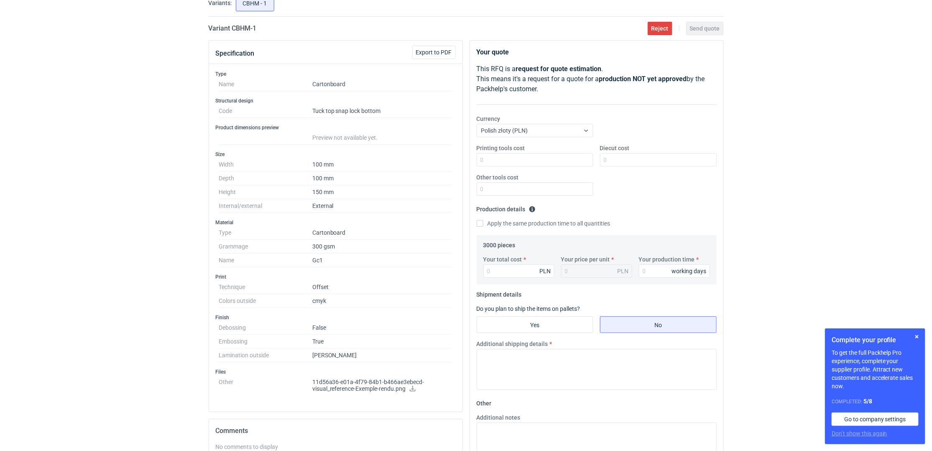
click at [410, 388] on icon at bounding box center [412, 389] width 7 height 6
click at [60, 149] on div "RFQs Specs Designs Items Orders Customers Tools Analytics 12 1 ŁK Łukasz Kowals…" at bounding box center [466, 169] width 932 height 451
click at [126, 221] on div "RFQs Specs Designs Items Orders Customers Tools Analytics 12 1 ŁK Łukasz Kowals…" at bounding box center [466, 169] width 932 height 451
drag, startPoint x: 343, startPoint y: 353, endPoint x: 219, endPoint y: 280, distance: 144.4
click at [219, 280] on div "Type Name Cartonboard Structural design Code Tuck top snap lock bottom Product …" at bounding box center [335, 238] width 253 height 348
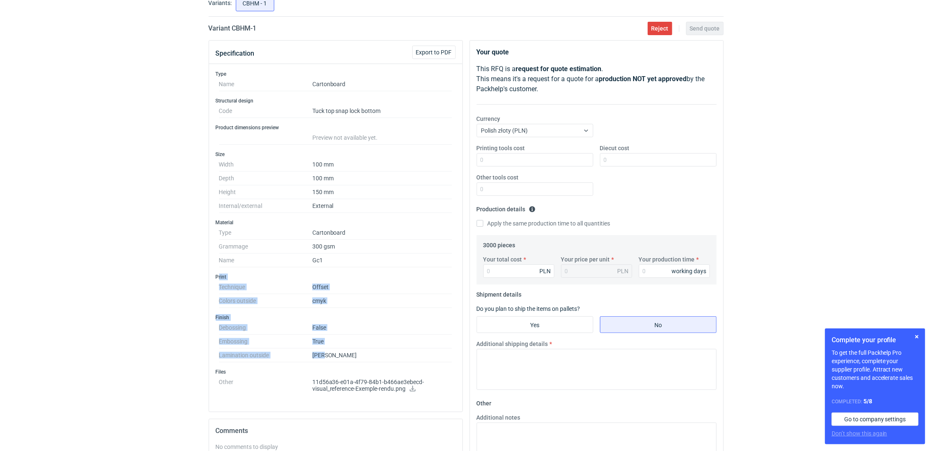
click at [176, 292] on div "RFQs Specs Designs Items Orders Customers Tools Analytics 12 1 ŁK Łukasz Kowals…" at bounding box center [466, 169] width 932 height 451
drag, startPoint x: 212, startPoint y: 341, endPoint x: 376, endPoint y: 351, distance: 164.6
click at [376, 351] on div "Type Name Cartonboard Structural design Code Tuck top snap lock bottom Product …" at bounding box center [335, 238] width 253 height 348
click at [376, 351] on dd "Matt" at bounding box center [382, 355] width 140 height 14
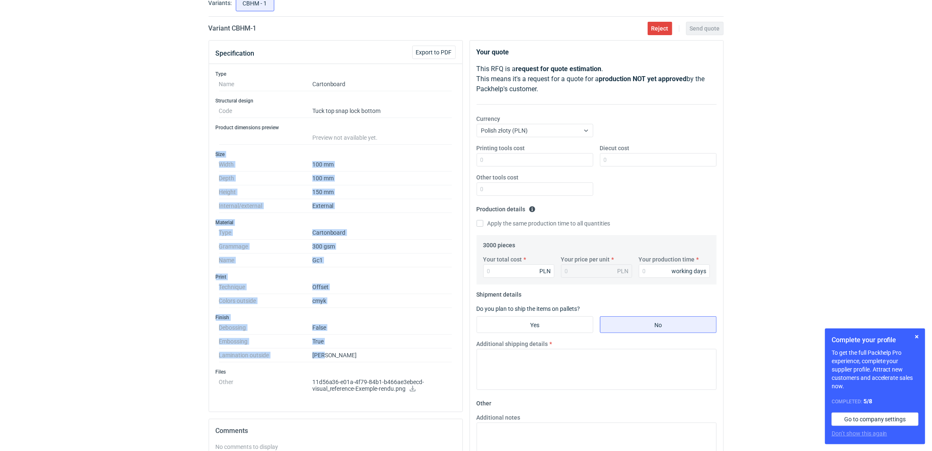
drag, startPoint x: 290, startPoint y: 351, endPoint x: 192, endPoint y: 147, distance: 226.7
click at [192, 147] on div "RFQs Specs Designs Items Orders Customers Tools Analytics 12 1 ŁK Łukasz Kowals…" at bounding box center [466, 169] width 932 height 451
click at [148, 277] on div "RFQs Specs Designs Items Orders Customers Tools Analytics 12 1 ŁK Łukasz Kowals…" at bounding box center [466, 169] width 932 height 451
click at [411, 294] on dd "Offset" at bounding box center [382, 287] width 140 height 14
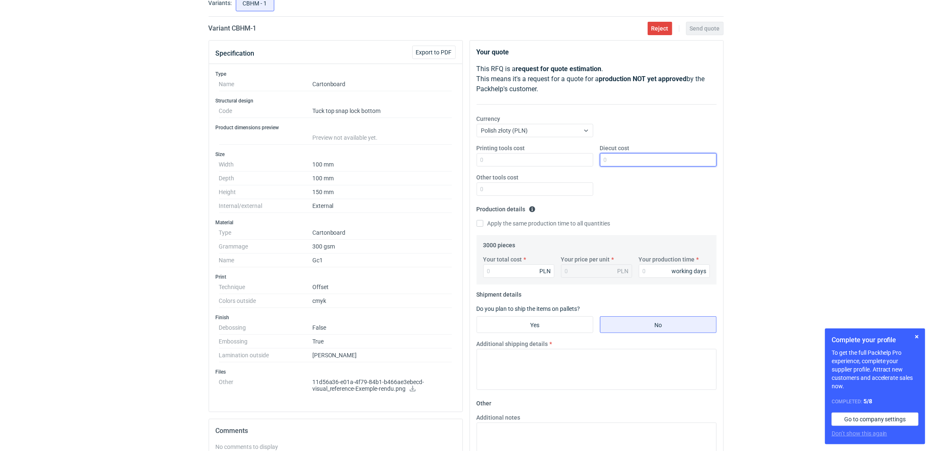
click at [626, 157] on input "Diecut cost" at bounding box center [658, 159] width 117 height 13
type input "800"
click at [524, 184] on input "Other tools cost" at bounding box center [535, 188] width 117 height 13
type input "5"
type input "700"
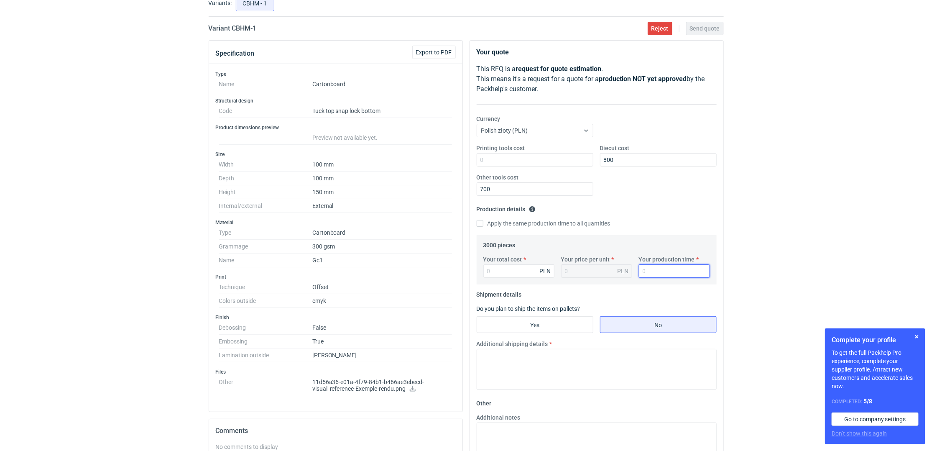
click at [665, 269] on input "Your production time" at bounding box center [674, 270] width 71 height 13
type input "15"
click at [518, 268] on input "Your total cost" at bounding box center [518, 270] width 71 height 13
type input "5550"
type input "1.85"
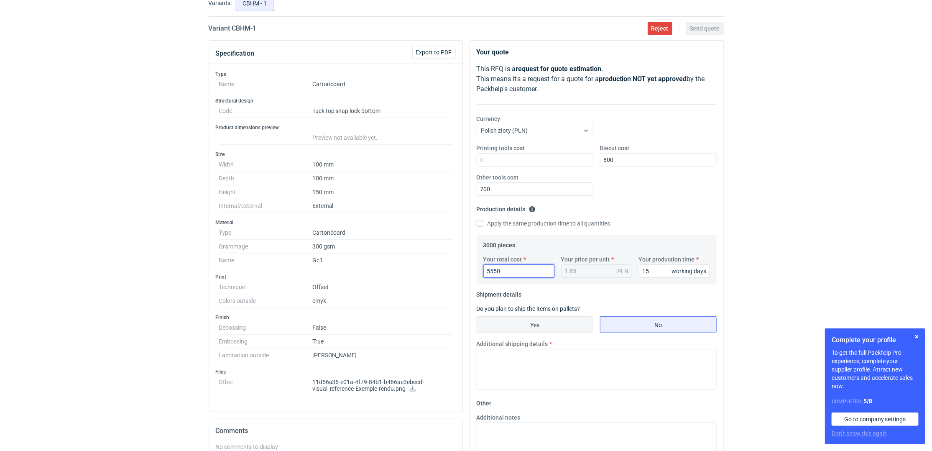
type input "5550"
click at [545, 325] on input "Yes" at bounding box center [535, 325] width 116 height 16
radio input "true"
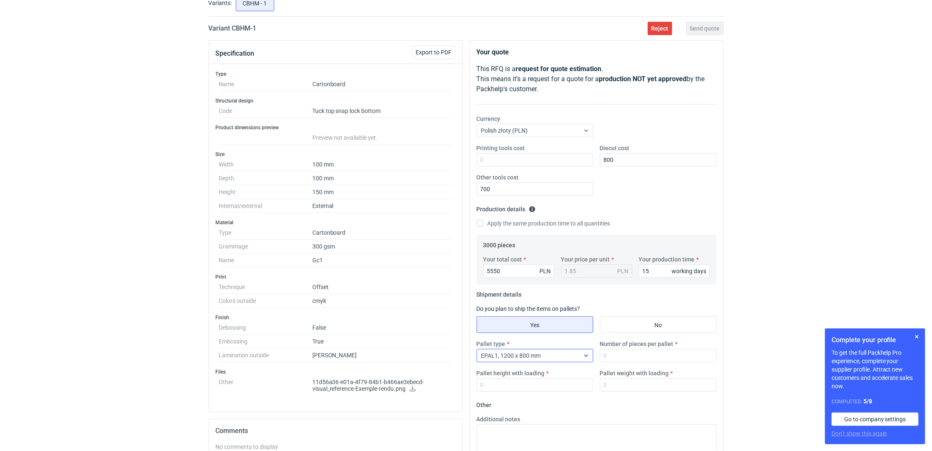
click at [549, 354] on div "EPAL1, 1200 x 800 mm" at bounding box center [528, 356] width 102 height 12
click at [500, 411] on span "1/2 EUR6, 800 x 600 mm" at bounding box center [515, 415] width 64 height 8
click at [608, 358] on input "Number of pieces per pallet" at bounding box center [658, 355] width 117 height 13
type input "3000"
click at [639, 381] on input "Pallet weight with loading" at bounding box center [658, 384] width 117 height 13
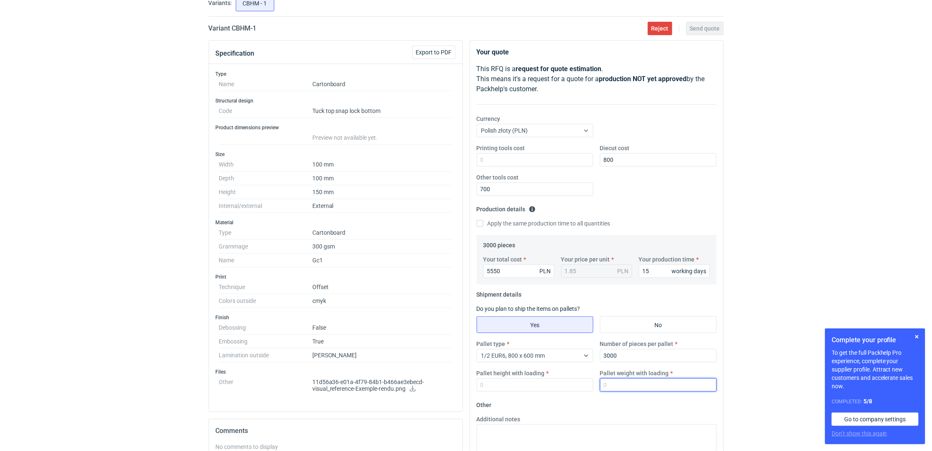
type input "1"
type input "200"
click at [534, 387] on input "Pallet height with loading" at bounding box center [535, 384] width 117 height 13
type input "150"
click at [767, 189] on div "RFQs Specs Designs Items Orders Customers Tools Analytics 12 1 ŁK Łukasz Kowals…" at bounding box center [466, 169] width 932 height 451
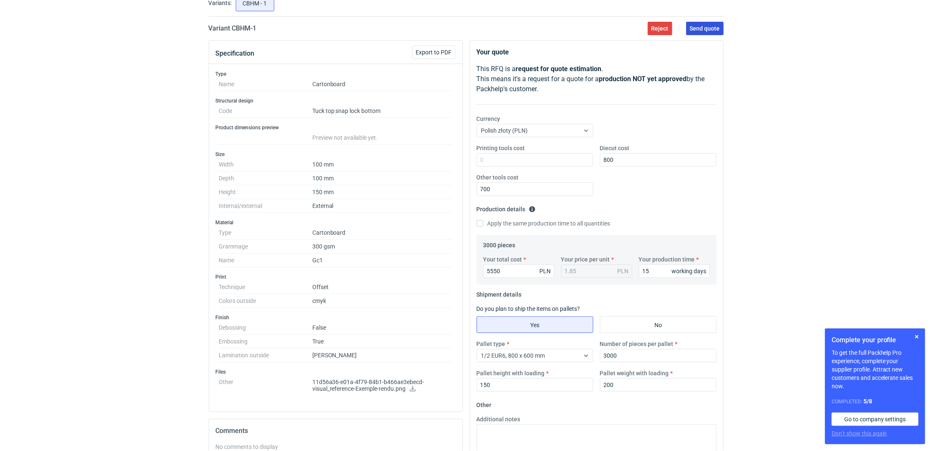
click at [706, 29] on span "Send quote" at bounding box center [705, 29] width 30 height 6
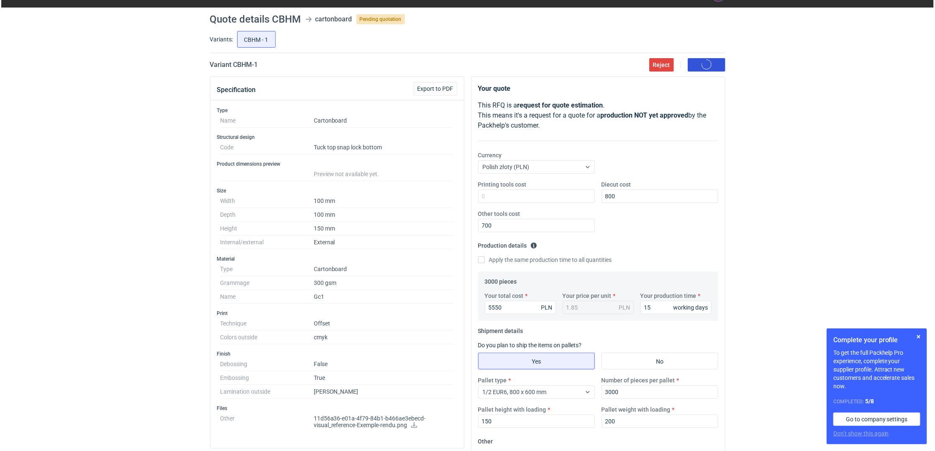
scroll to position [0, 0]
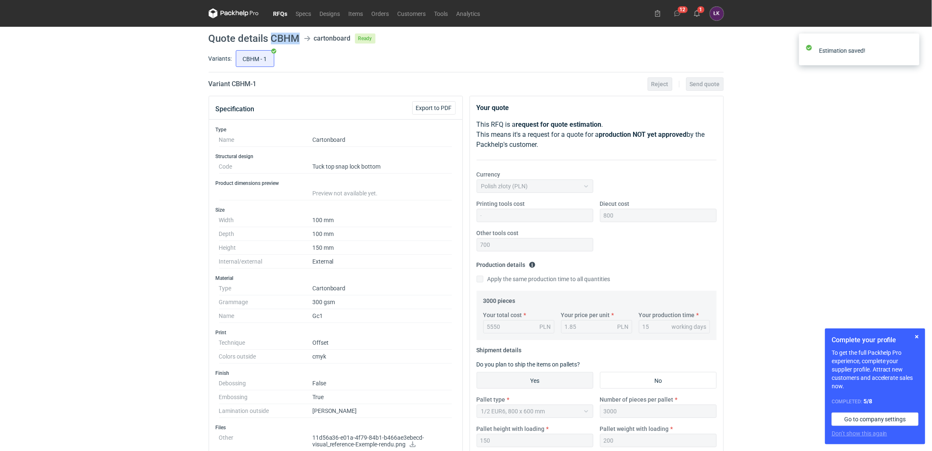
drag, startPoint x: 271, startPoint y: 36, endPoint x: 298, endPoint y: 40, distance: 26.6
click at [298, 40] on h1 "Quote details CBHM" at bounding box center [254, 38] width 91 height 10
copy h1 "CBHM"
click at [811, 163] on div "RFQs Specs Designs Items Orders Customers Tools Analytics 12 1 ŁK Łukasz Kowals…" at bounding box center [466, 225] width 932 height 451
click at [277, 13] on link "RFQs" at bounding box center [280, 13] width 23 height 10
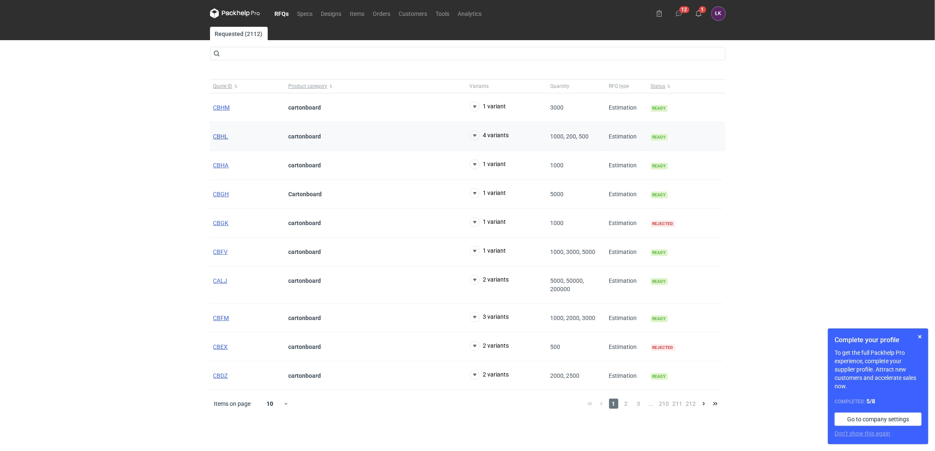
click at [221, 138] on span "CBHL" at bounding box center [220, 136] width 15 height 7
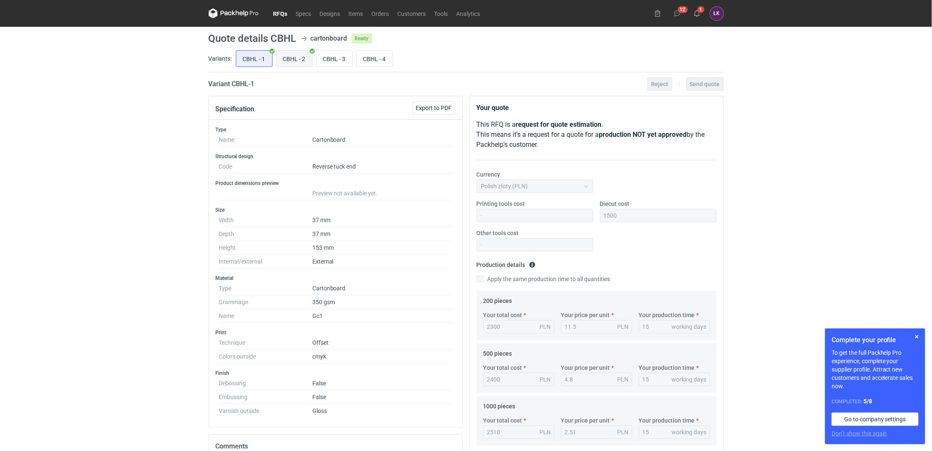
click at [305, 63] on input "CBHL - 2" at bounding box center [294, 59] width 36 height 16
radio input "true"
click at [698, 6] on div "RFQs Specs Designs Items Orders Customers Tools Analytics 12 1 ŁK Łukasz Kowals…" at bounding box center [466, 13] width 522 height 27
click at [704, 8] on div "12 1 ŁK Łukasz Kowalski lukasz.kowalski@petitgraf.pl Company profile Personal s…" at bounding box center [687, 14] width 73 height 14
click at [700, 12] on button "1" at bounding box center [696, 13] width 13 height 13
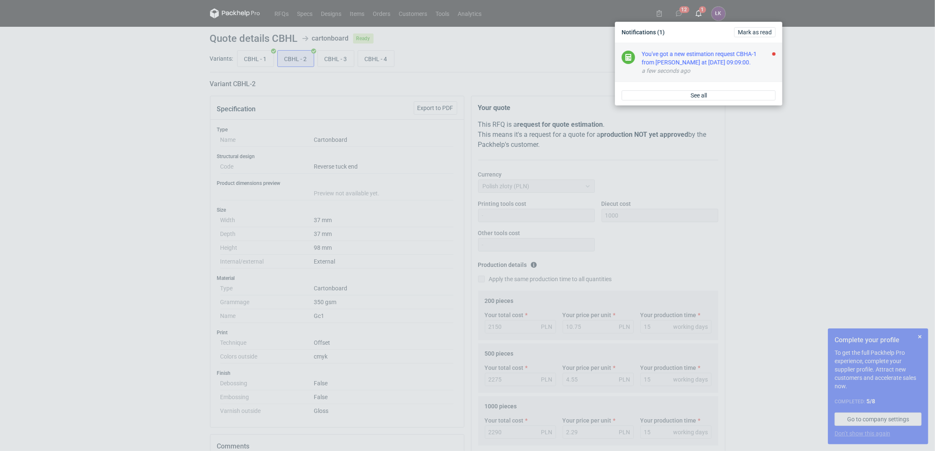
click at [694, 59] on div "You've got a new estimation request CBHA-1 from Sebastian Markut at 04 Sep 2025…" at bounding box center [708, 58] width 134 height 17
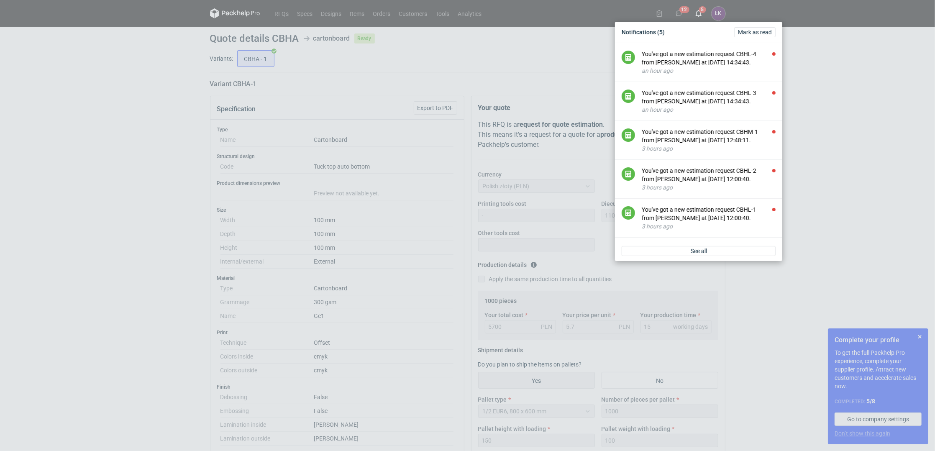
click at [163, 169] on div "Notifications (5) Mark as read You've got a new estimation request CBHL-4 from …" at bounding box center [467, 225] width 935 height 451
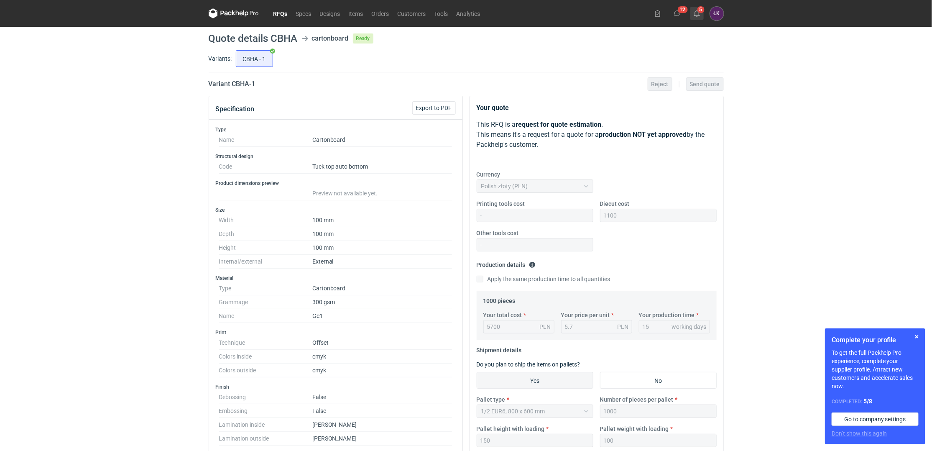
click at [701, 12] on button "5" at bounding box center [696, 13] width 13 height 13
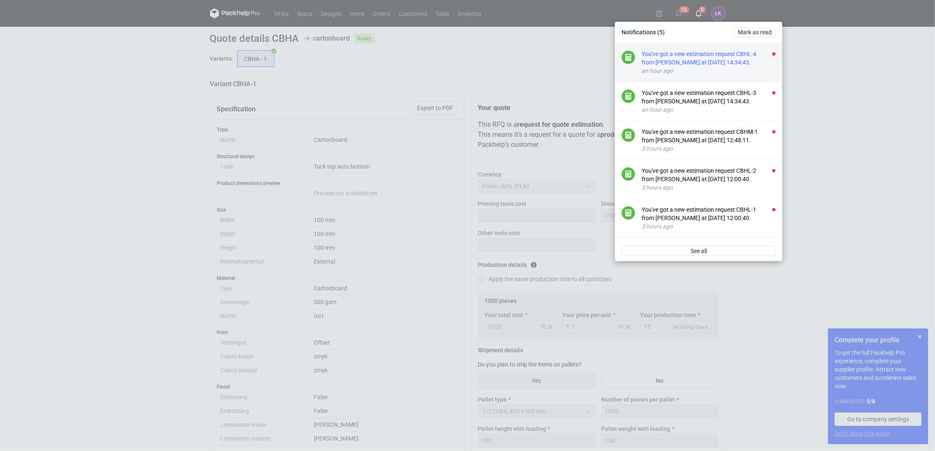
click at [699, 60] on div "You've got a new estimation request CBHL-4 from Michał Palasek at 04 Sep 2025 1…" at bounding box center [708, 58] width 134 height 17
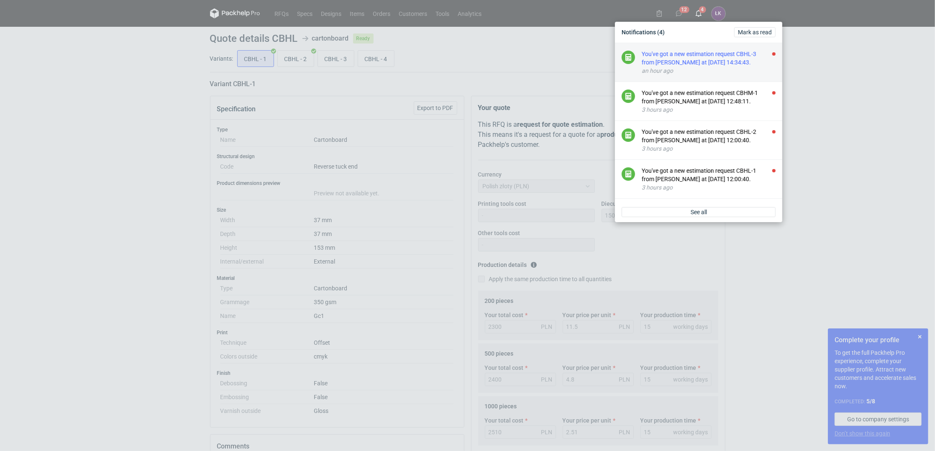
click at [697, 61] on div "You've got a new estimation request CBHL-3 from Michał Palasek at 04 Sep 2025 1…" at bounding box center [708, 58] width 134 height 17
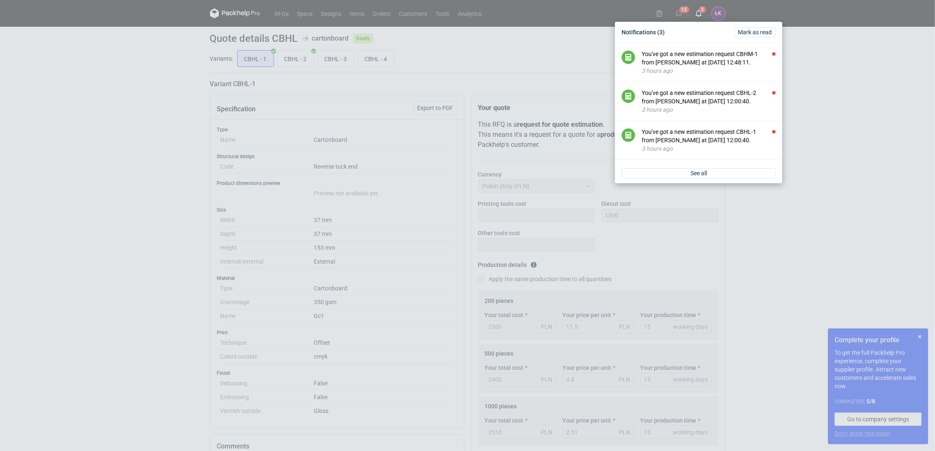
click at [697, 61] on div "You've got a new estimation request CBHM-1 from Sebastian Markut at 04 Sep 2025…" at bounding box center [708, 58] width 134 height 17
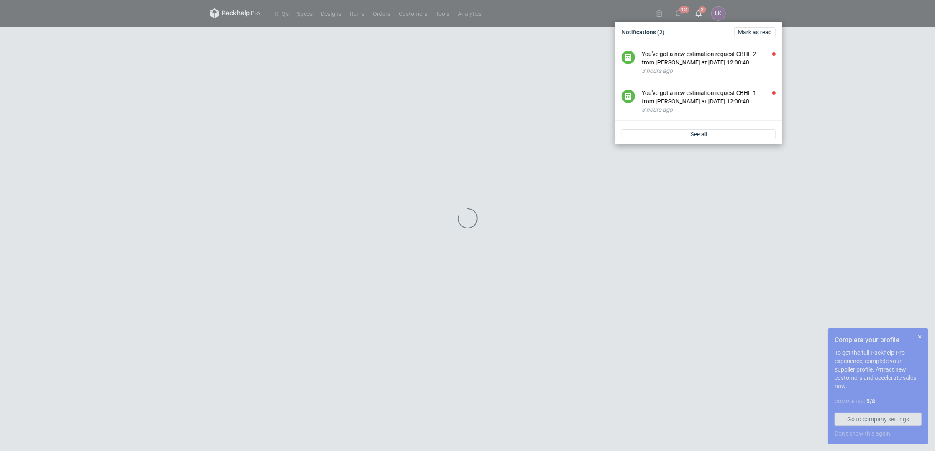
click at [697, 61] on div "You've got a new estimation request CBHL-2 from Michał Palasek at 04 Sep 2025 1…" at bounding box center [708, 58] width 134 height 17
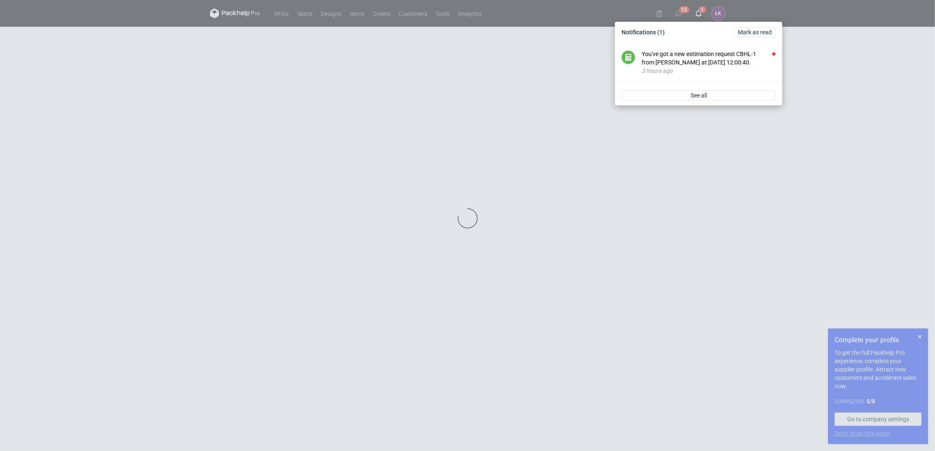
click at [697, 61] on div "You've got a new estimation request CBHL-1 from Michał Palasek at 04 Sep 2025 1…" at bounding box center [708, 58] width 134 height 17
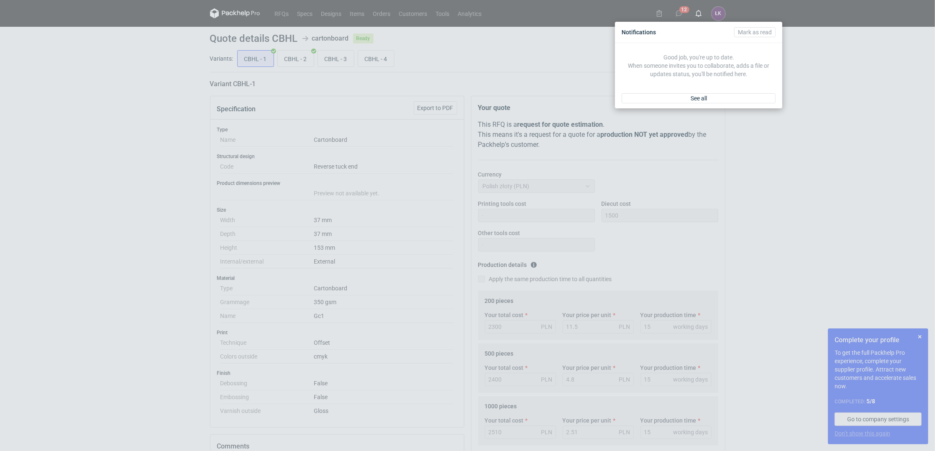
click at [824, 141] on div "Notifications Mark as read Good job, you're up to date. When someone invites yo…" at bounding box center [467, 225] width 935 height 451
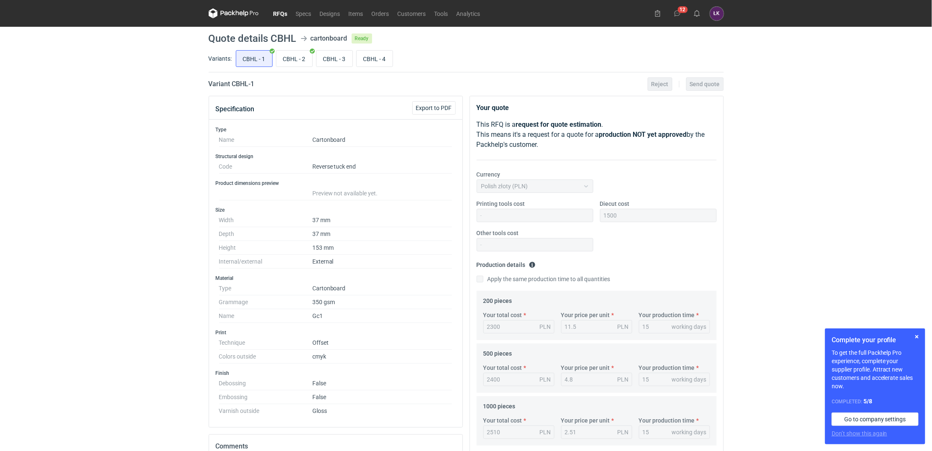
click at [279, 12] on link "RFQs" at bounding box center [280, 13] width 23 height 10
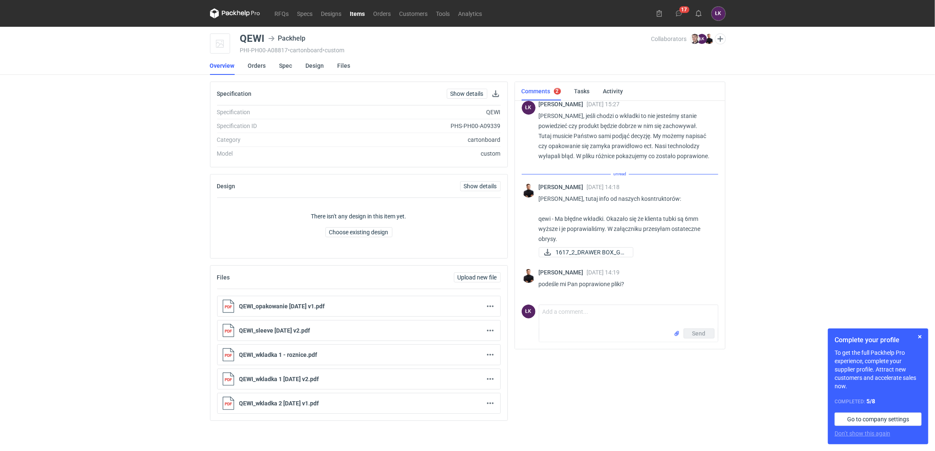
scroll to position [93, 0]
click at [564, 317] on textarea "Comment message" at bounding box center [628, 316] width 179 height 23
drag, startPoint x: 765, startPoint y: 265, endPoint x: 611, endPoint y: 259, distance: 154.8
click at [764, 265] on div "RFQs Specs Designs Items Orders Customers Tools Analytics 17 ŁK [PERSON_NAME] […" at bounding box center [467, 225] width 935 height 451
drag, startPoint x: 239, startPoint y: 36, endPoint x: 267, endPoint y: 42, distance: 28.1
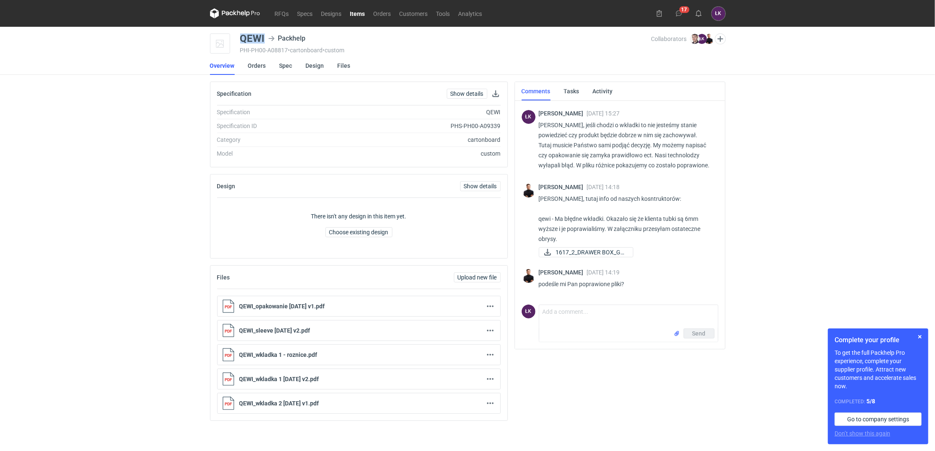
click at [267, 42] on div "QEWI Packhelp PHI-PH00-A08817 • cartonboard • custom Collaborators Maciej Sikor…" at bounding box center [467, 43] width 515 height 21
copy div "QEWI"
click at [546, 315] on textarea "Comment message" at bounding box center [628, 316] width 179 height 23
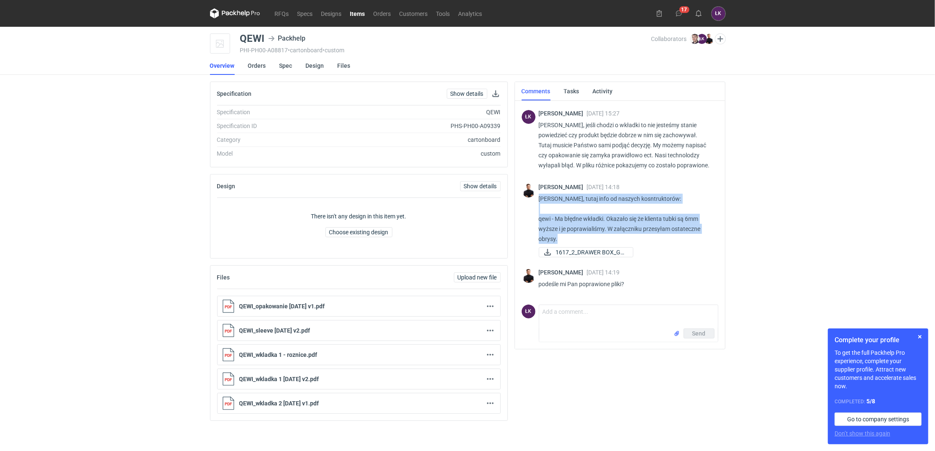
drag, startPoint x: 539, startPoint y: 199, endPoint x: 635, endPoint y: 242, distance: 105.0
click at [635, 242] on p "Panie Łukaszu, tutaj info od naszych kosntruktorów: qewi - Ma błędne wkładki. O…" at bounding box center [625, 219] width 173 height 50
copy p "Panie Łukaszu, tutaj info od naszych kosntruktorów: qewi - Ma błędne wkładki. O…"
click at [611, 251] on span "1617_2_DRAWER BOX_GC..." at bounding box center [591, 252] width 70 height 9
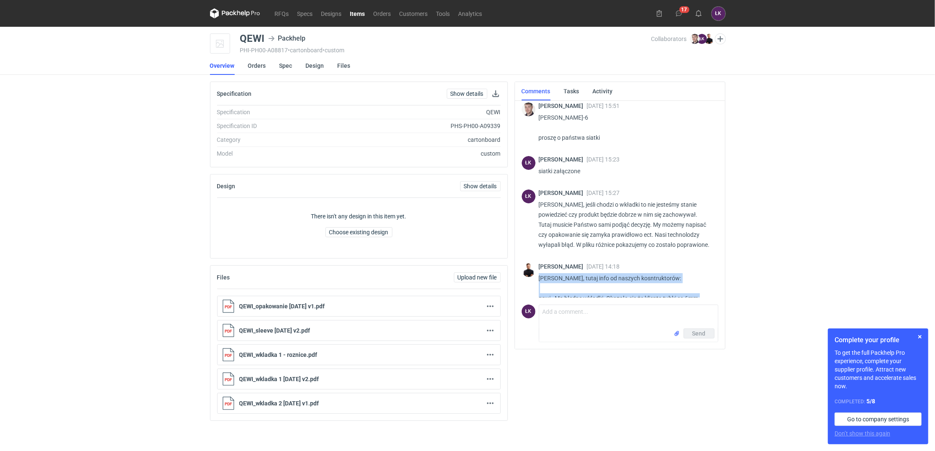
scroll to position [0, 0]
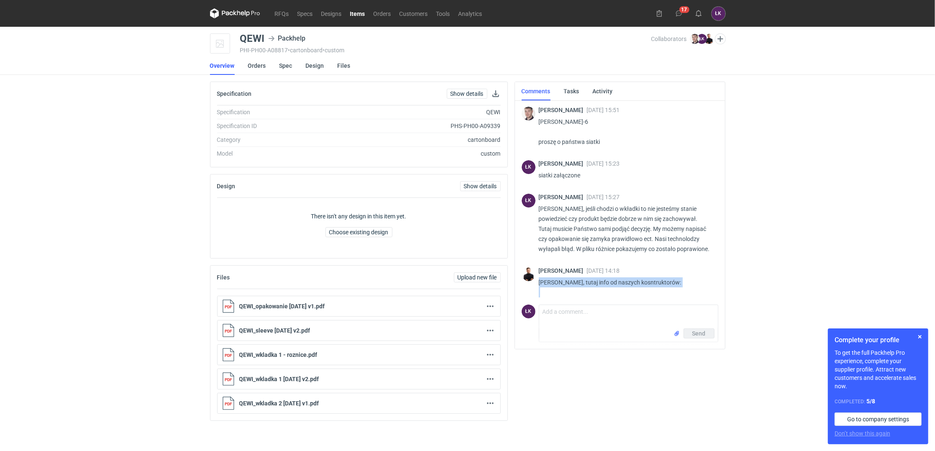
click at [363, 15] on link "Items" at bounding box center [357, 13] width 23 height 10
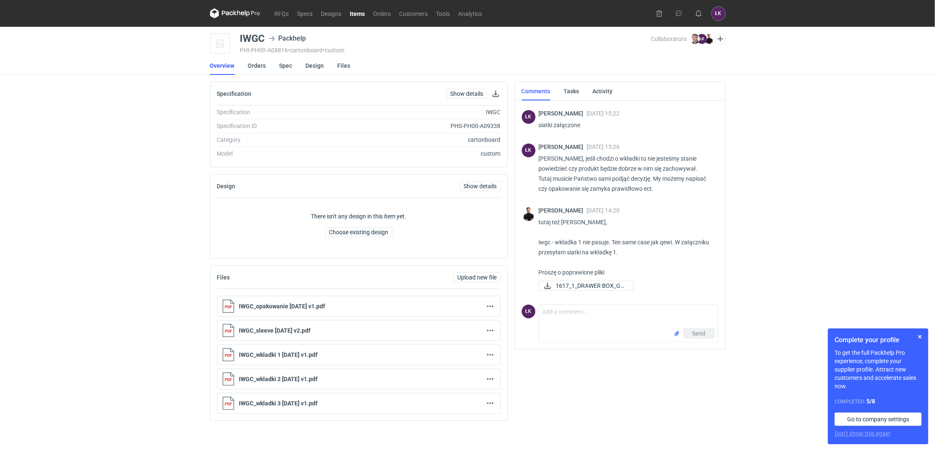
scroll to position [50, 0]
click at [578, 286] on span "1617_1_DRAWER BOX_GC..." at bounding box center [591, 285] width 70 height 9
click at [565, 305] on textarea "Comment message" at bounding box center [628, 316] width 179 height 23
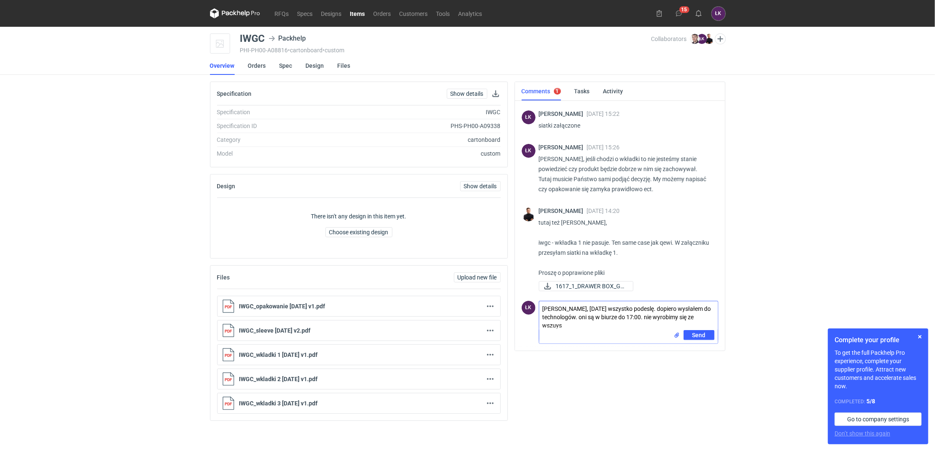
scroll to position [0, 0]
type textarea "Panie Tomku, jutro wszystko podeslę. dopiero wysłałem do technologów. oni są w …"
click at [703, 332] on span "Send" at bounding box center [698, 335] width 13 height 6
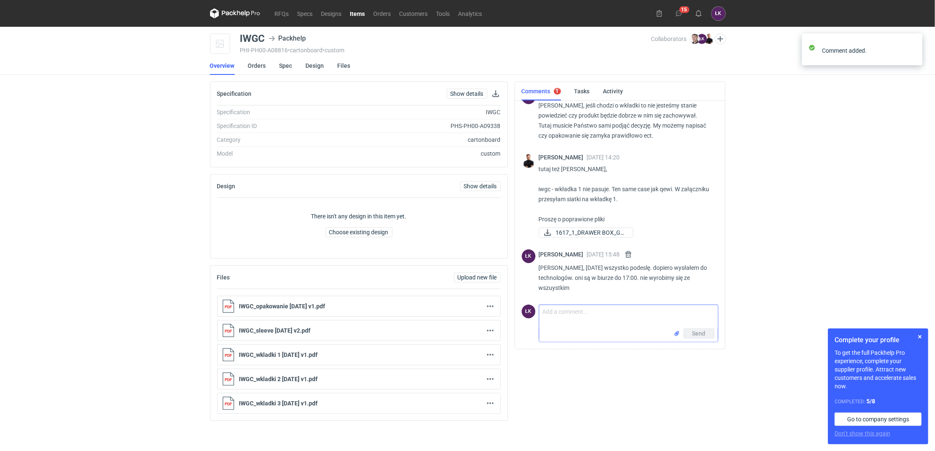
scroll to position [106, 0]
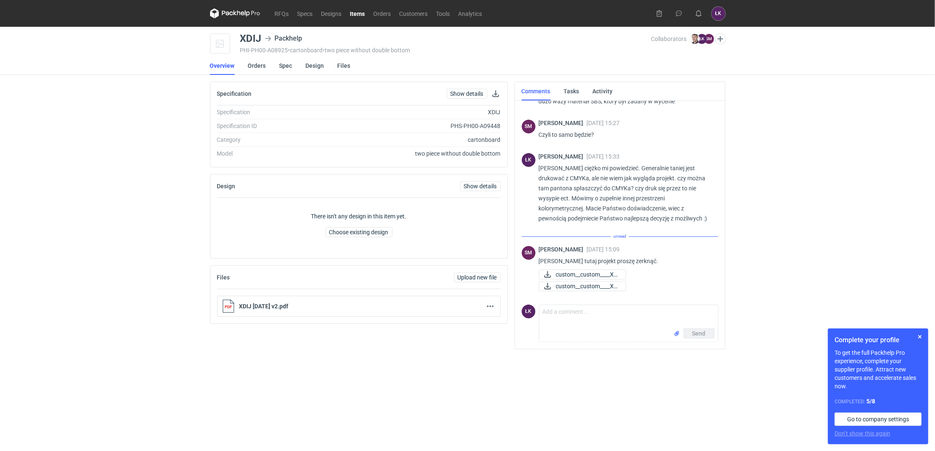
scroll to position [162, 0]
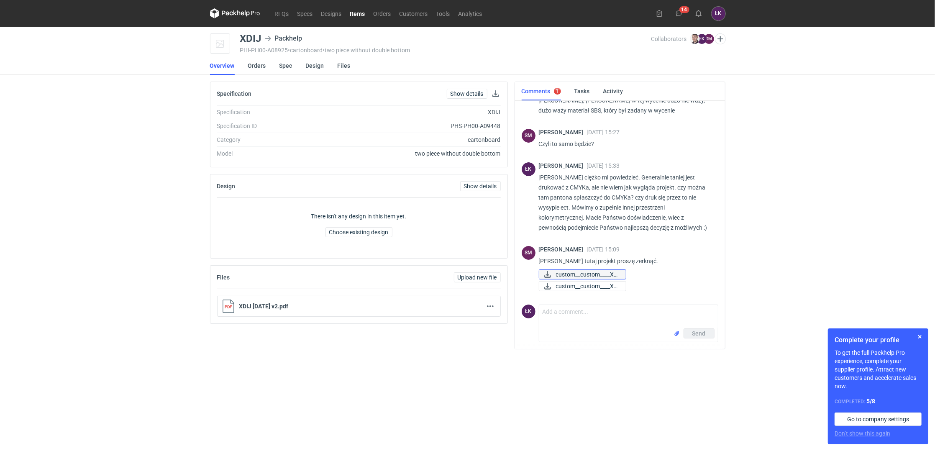
click at [602, 274] on span "custom__custom____XD..." at bounding box center [587, 274] width 63 height 9
click at [592, 283] on span "custom__custom____XD..." at bounding box center [587, 285] width 63 height 9
click at [594, 314] on textarea "Comment message" at bounding box center [628, 316] width 179 height 23
click at [607, 322] on textarea "[PERSON_NAME], ten plik już jest w cmyku... nie rozumiem co my mamy tutaj zmien…" at bounding box center [628, 316] width 179 height 23
type textarea "[PERSON_NAME], ten plik już jest w cmyku... nie rozumiem co my mamy tutaj zmien…"
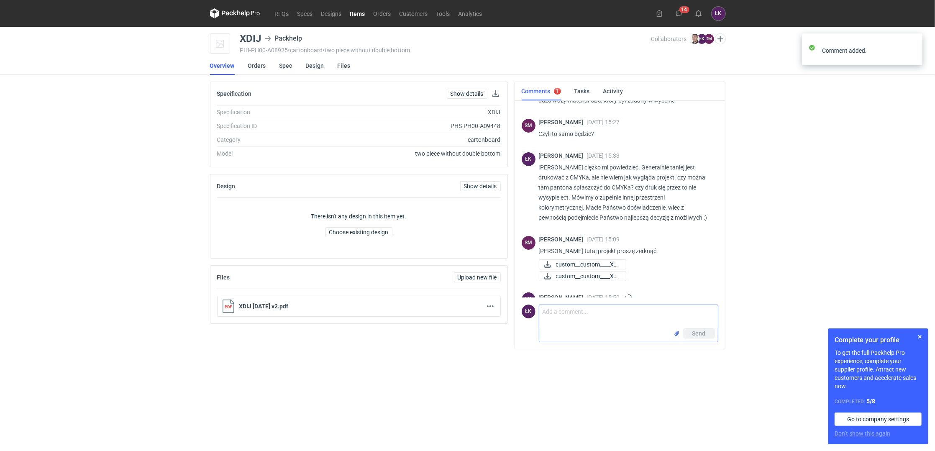
scroll to position [208, 0]
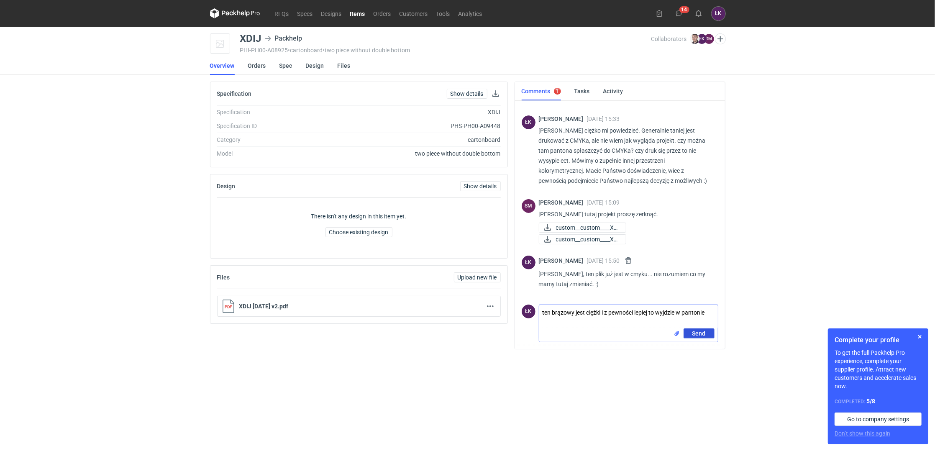
type textarea "ten brązowy jest ciężki i z pewności lepiej to wyjdzie w pantonie"
click at [698, 332] on span "Send" at bounding box center [698, 333] width 13 height 6
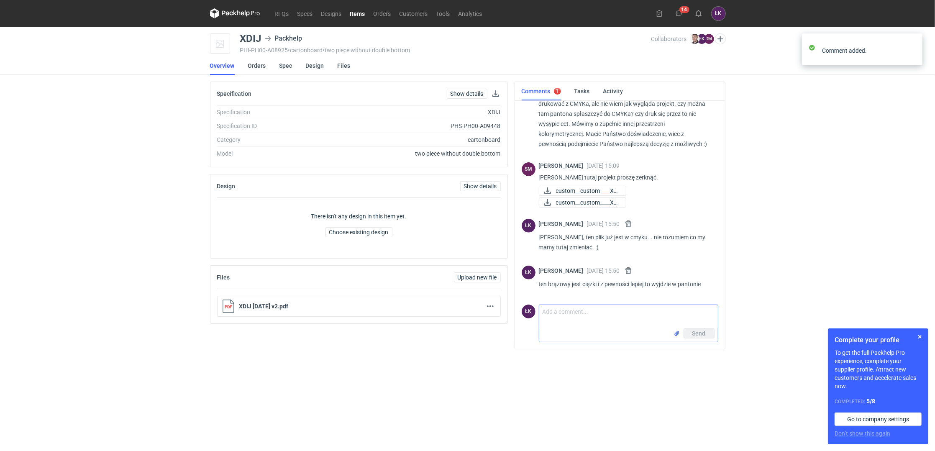
scroll to position [245, 0]
